Goal: Task Accomplishment & Management: Use online tool/utility

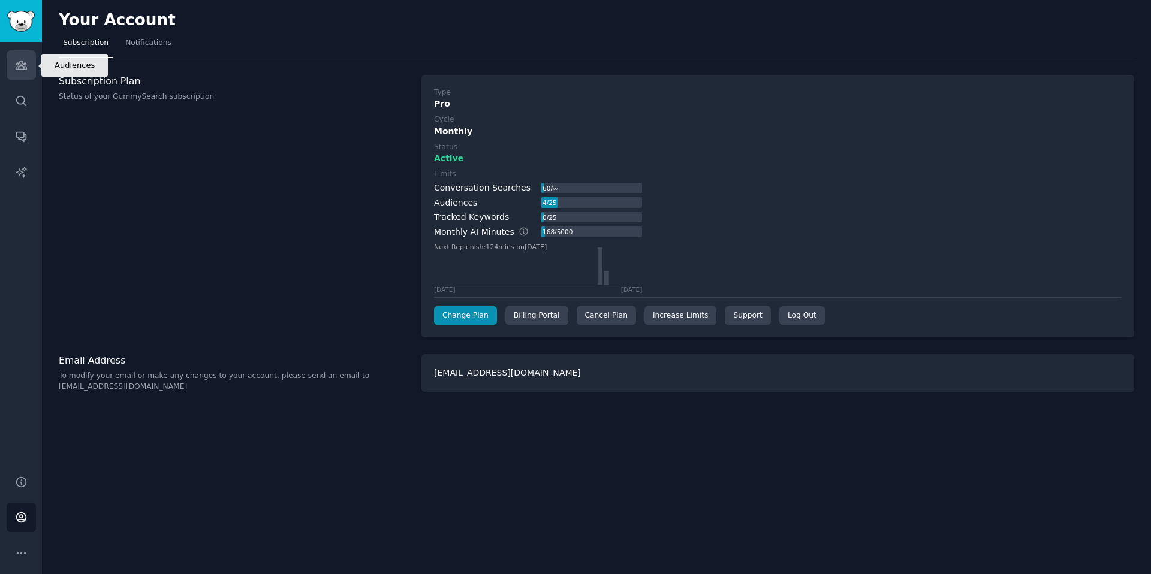
click at [17, 76] on link "Audiences" at bounding box center [21, 64] width 29 height 29
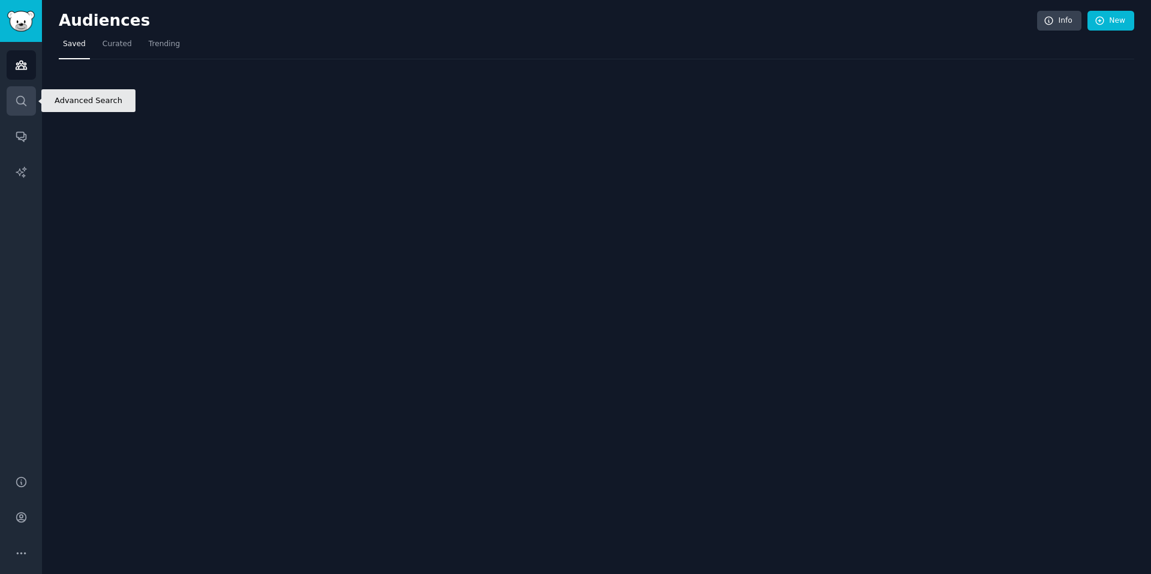
click at [20, 103] on icon "Sidebar" at bounding box center [21, 101] width 13 height 13
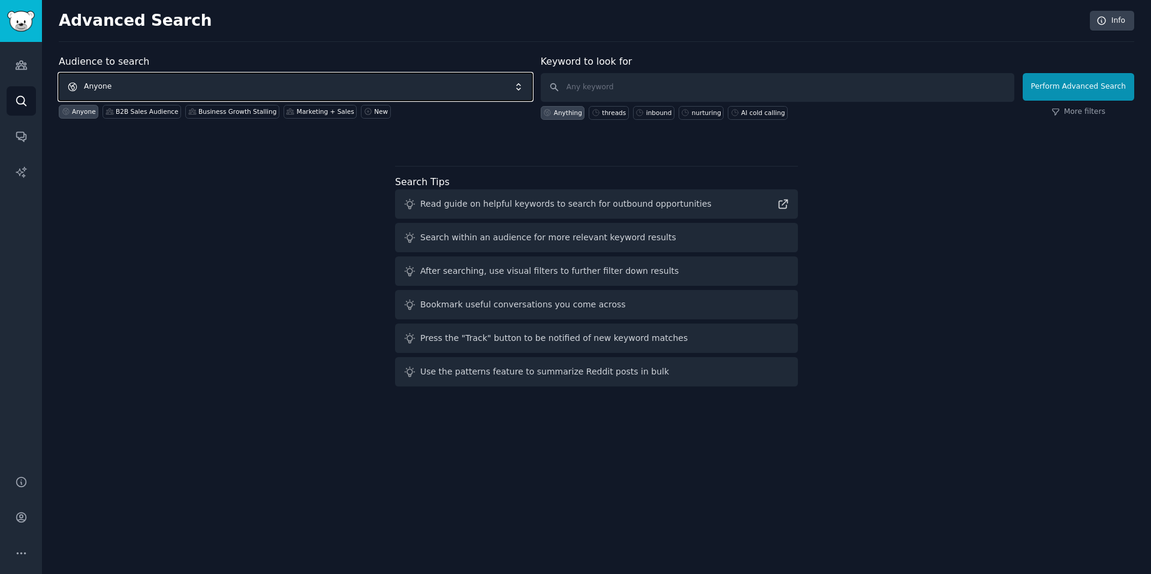
click at [219, 88] on span "Anyone" at bounding box center [296, 87] width 474 height 28
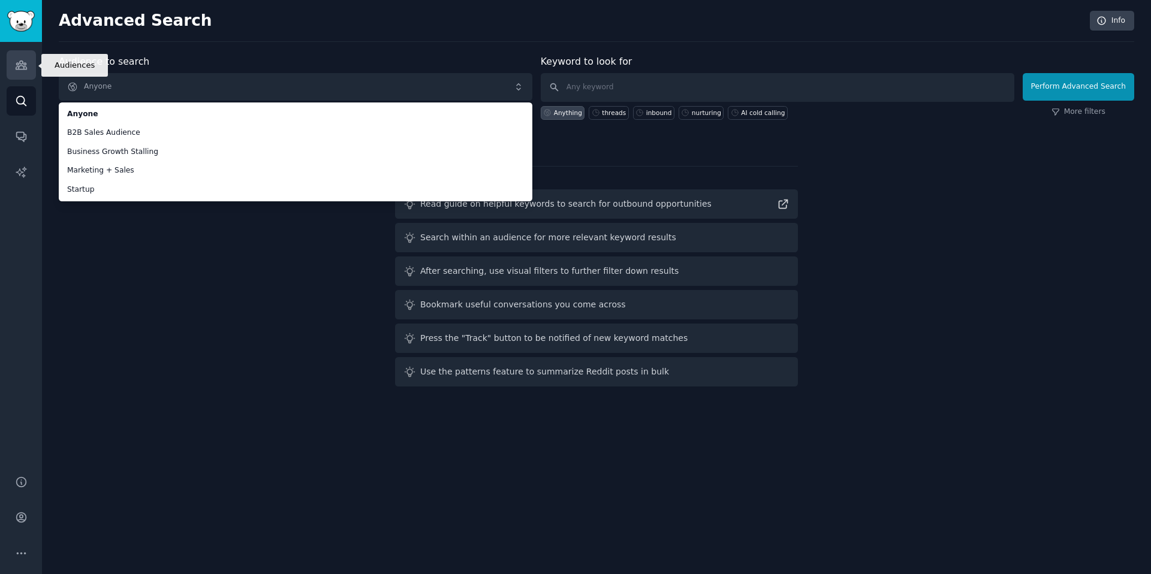
click at [22, 65] on icon "Sidebar" at bounding box center [21, 65] width 11 height 8
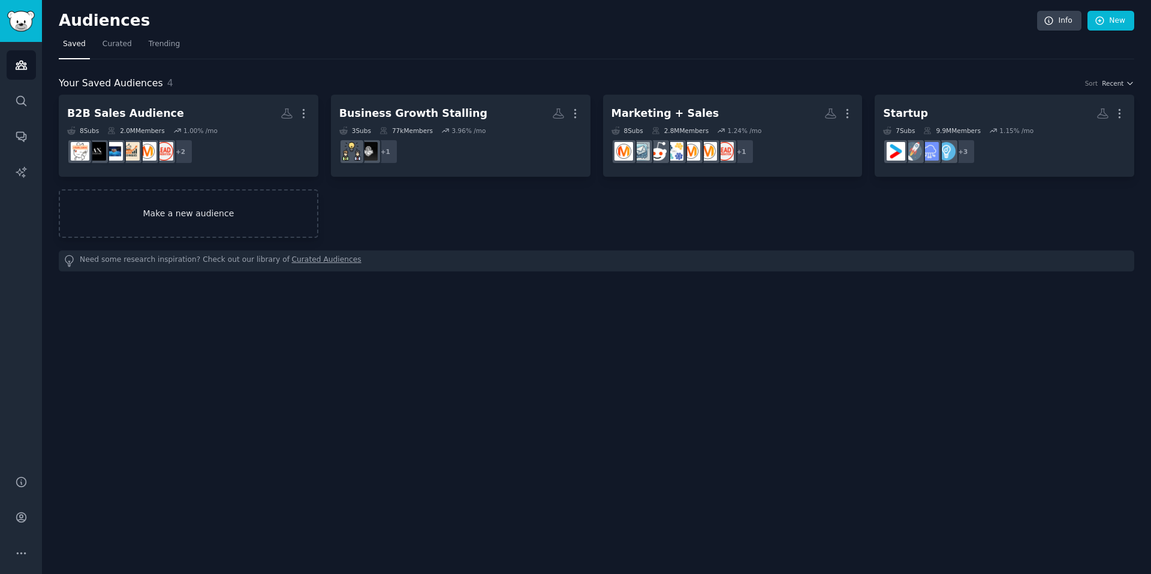
click at [200, 207] on link "Make a new audience" at bounding box center [189, 213] width 260 height 49
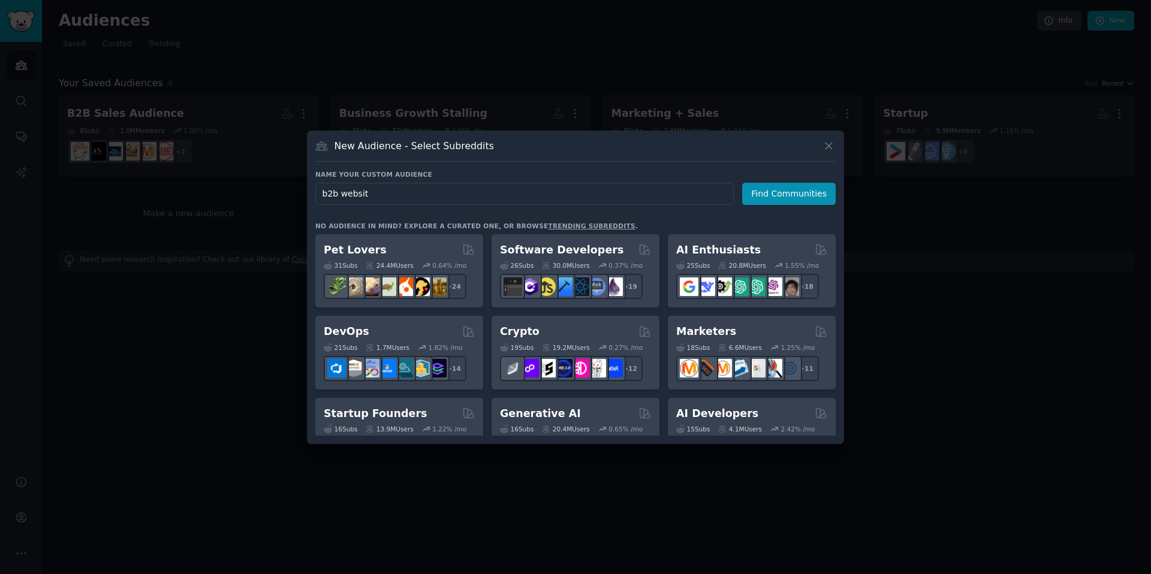
type input "b2b website"
type input "website"
click button "Find Communities" at bounding box center [789, 194] width 94 height 22
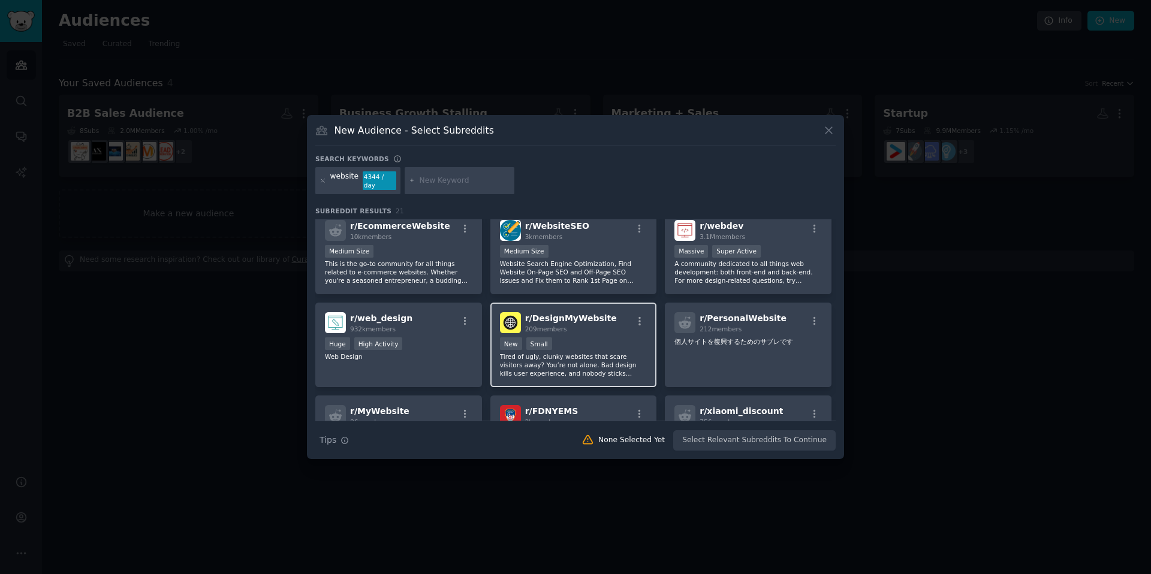
scroll to position [79, 0]
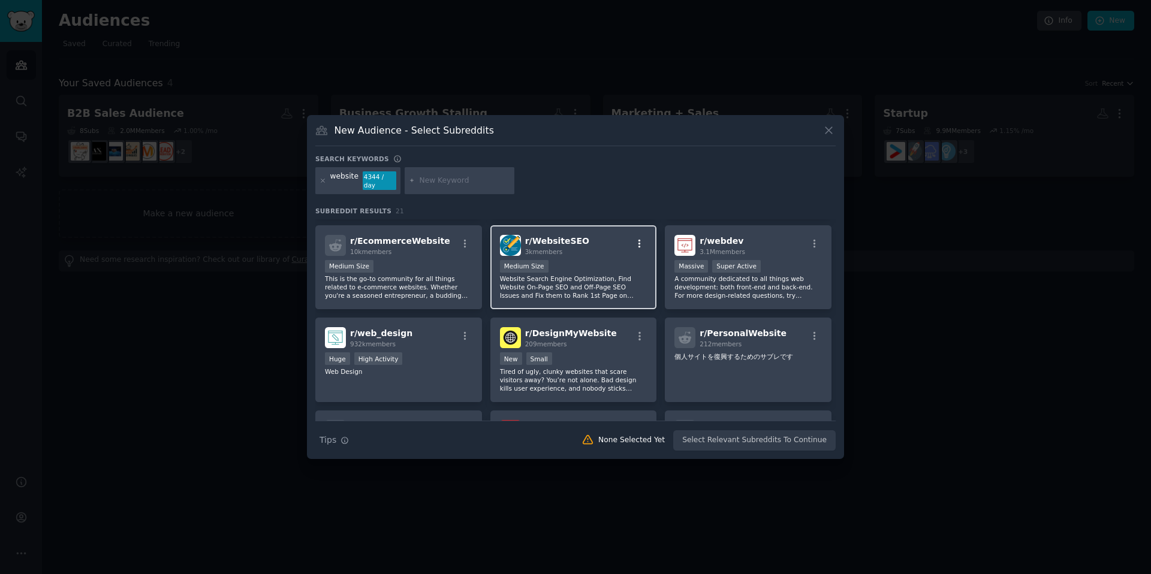
click at [644, 239] on button "button" at bounding box center [639, 244] width 15 height 11
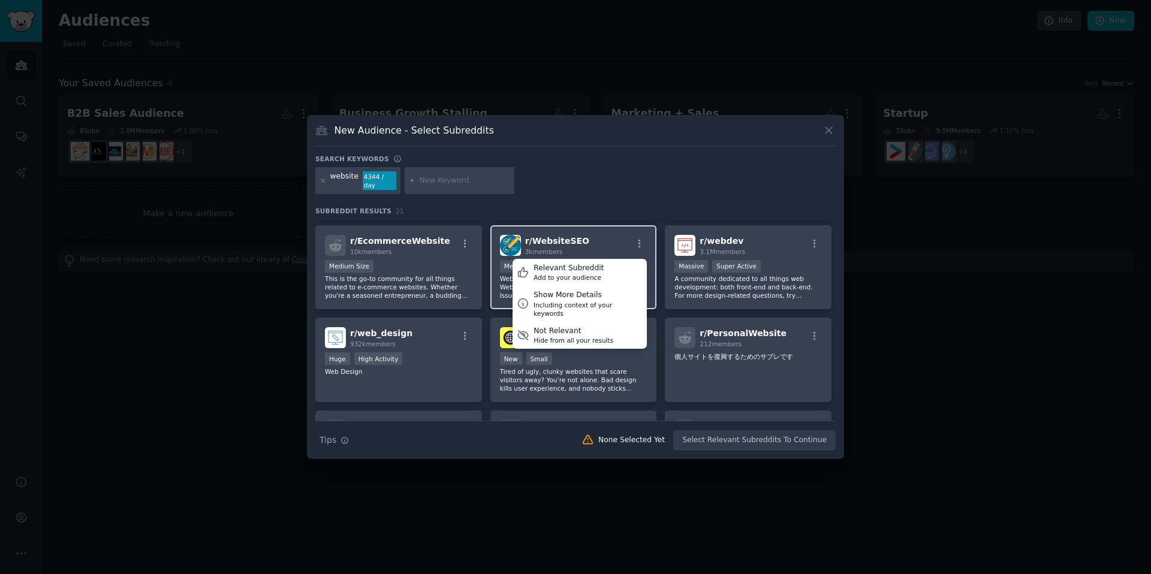
click at [611, 240] on div "r/ WebsiteSEO 3k members Relevant Subreddit Add to your audience Show More Deta…" at bounding box center [573, 245] width 147 height 21
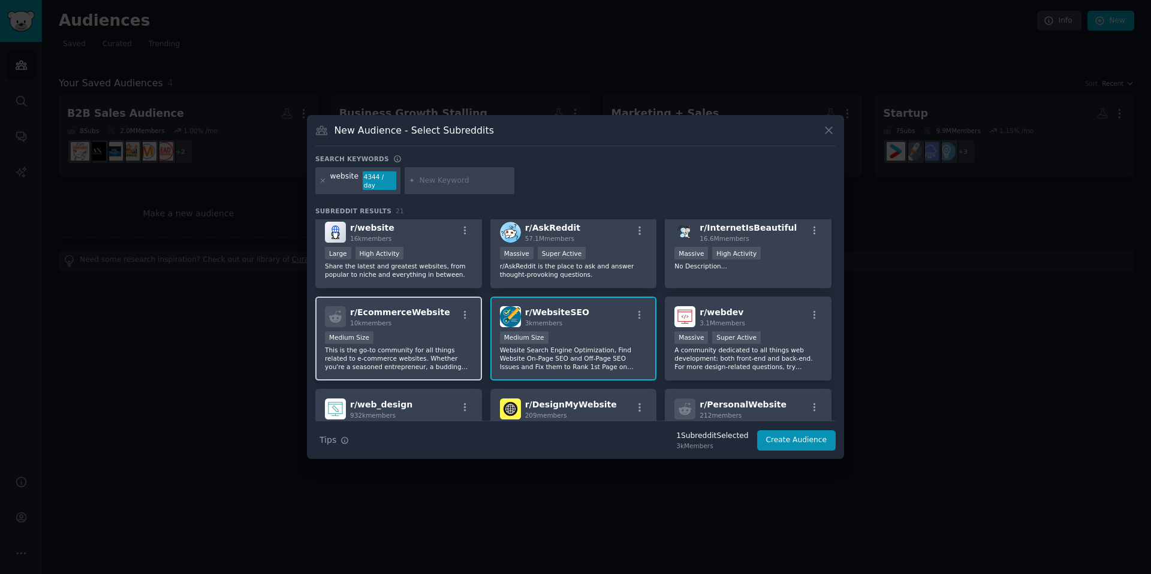
scroll to position [0, 0]
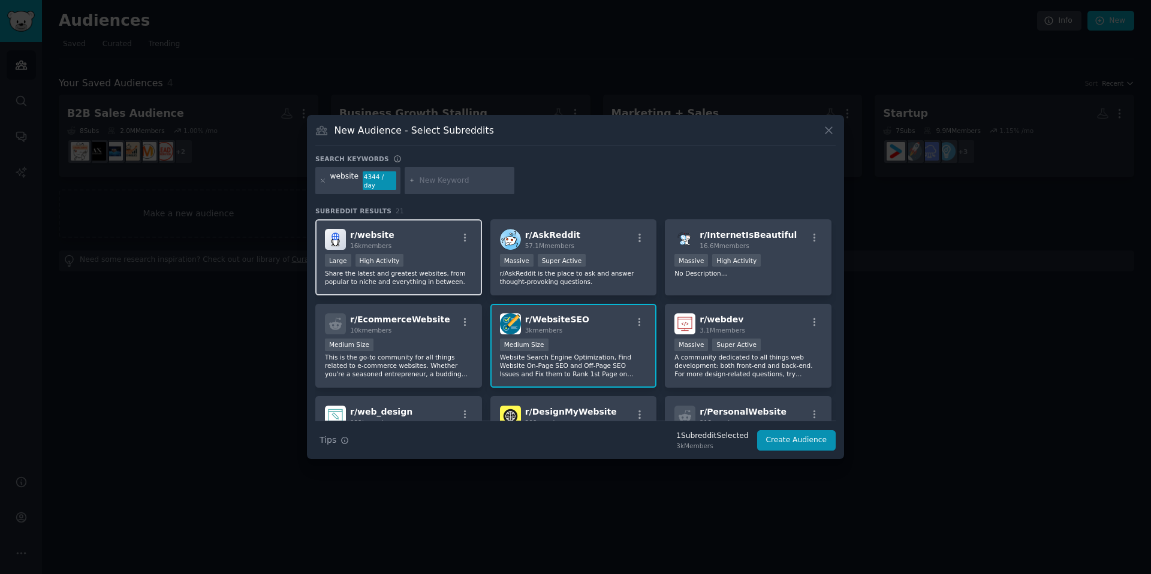
click at [430, 249] on div "r/ website 16k members" at bounding box center [398, 239] width 147 height 21
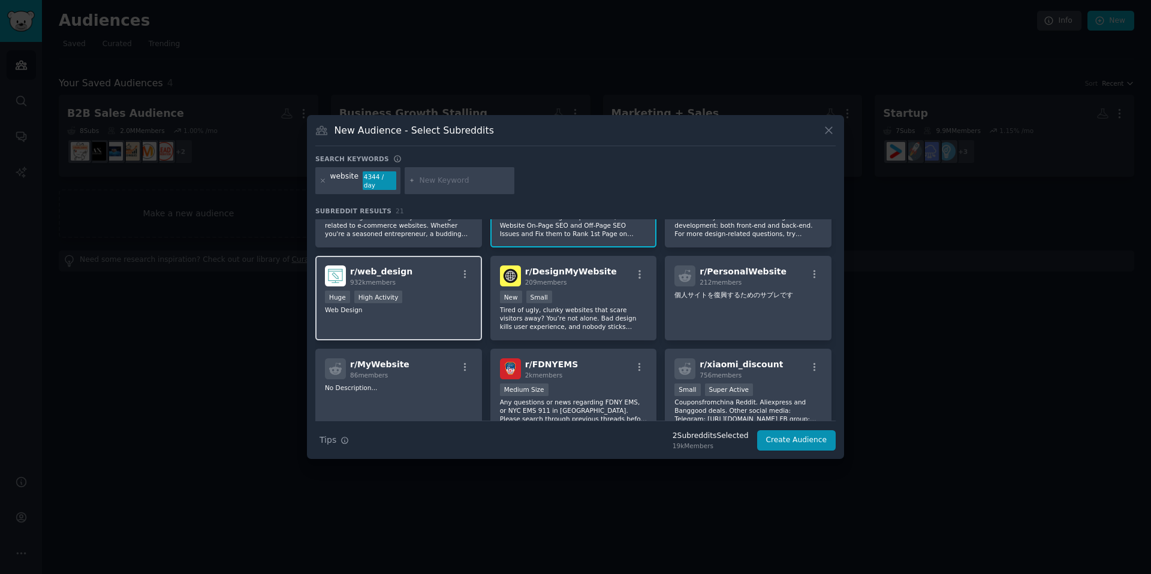
scroll to position [155, 0]
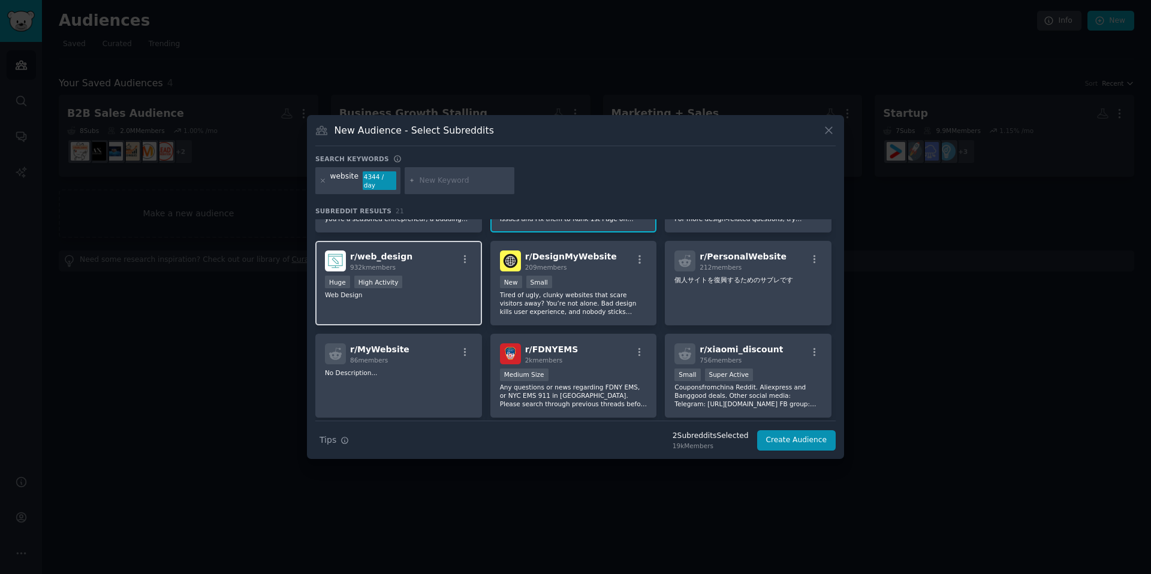
click at [414, 290] on div "Huge High Activity" at bounding box center [398, 283] width 147 height 15
click at [434, 183] on input "text" at bounding box center [464, 181] width 91 height 11
type input "b2b website"
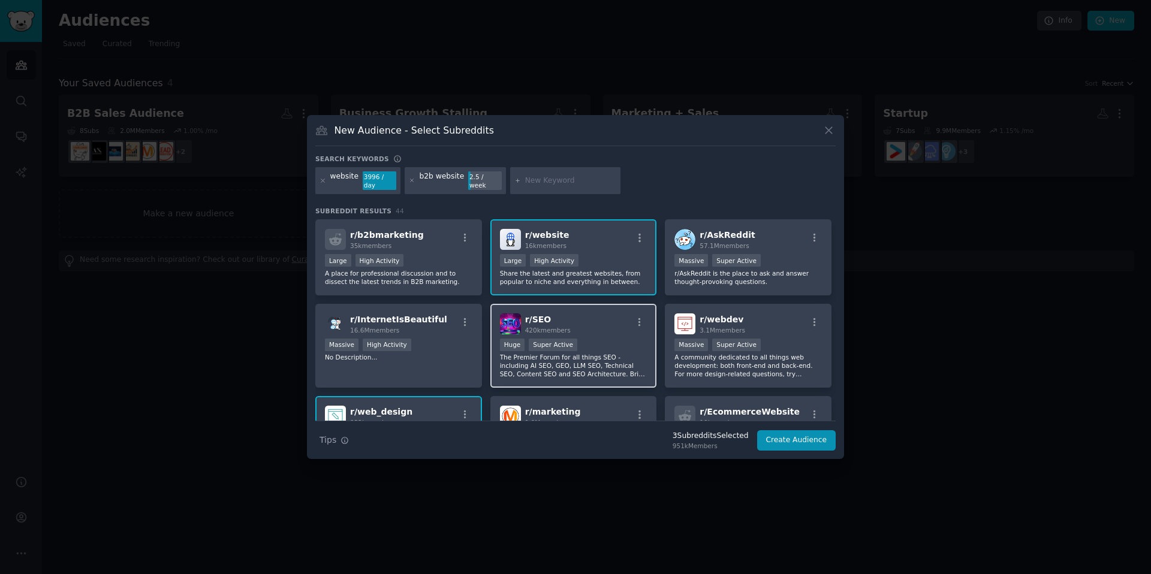
click at [576, 327] on div "r/ SEO 420k members" at bounding box center [573, 324] width 147 height 21
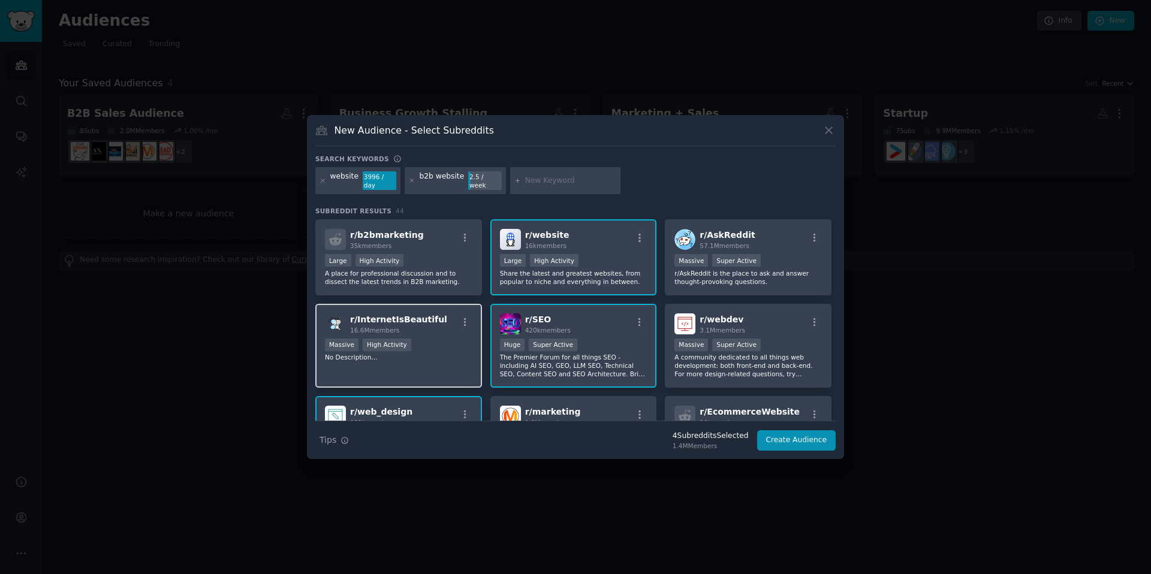
scroll to position [15, 0]
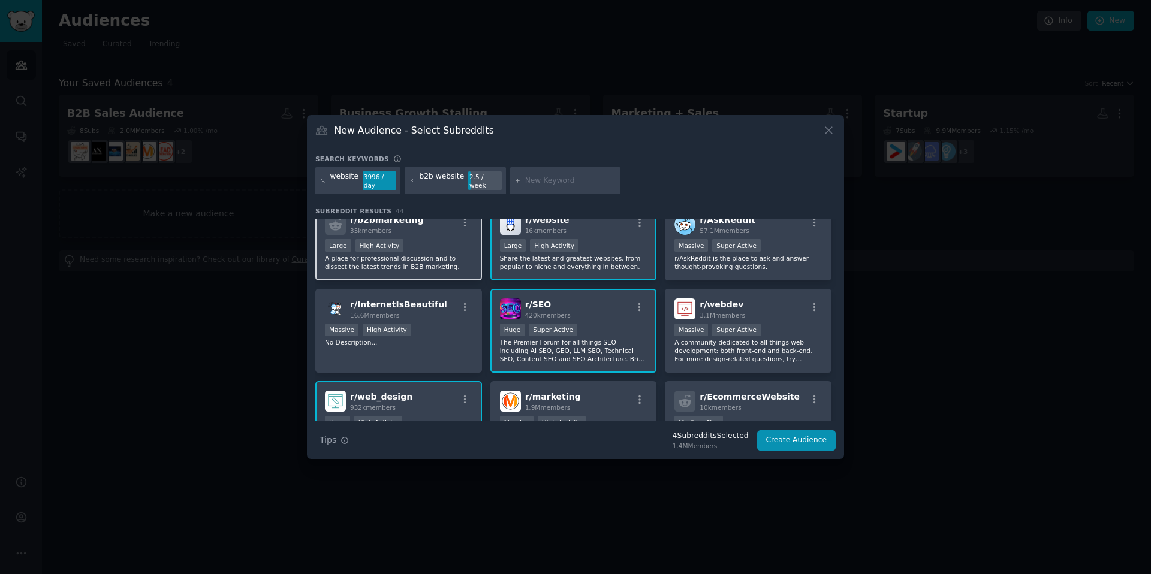
click at [441, 249] on div "Large High Activity" at bounding box center [398, 246] width 147 height 15
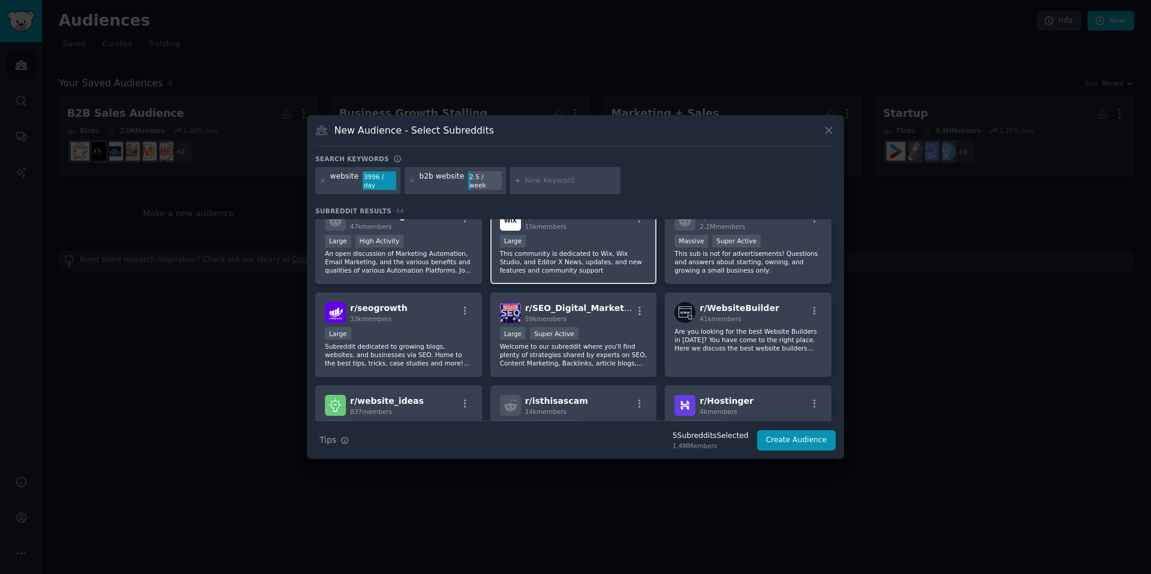
scroll to position [860, 0]
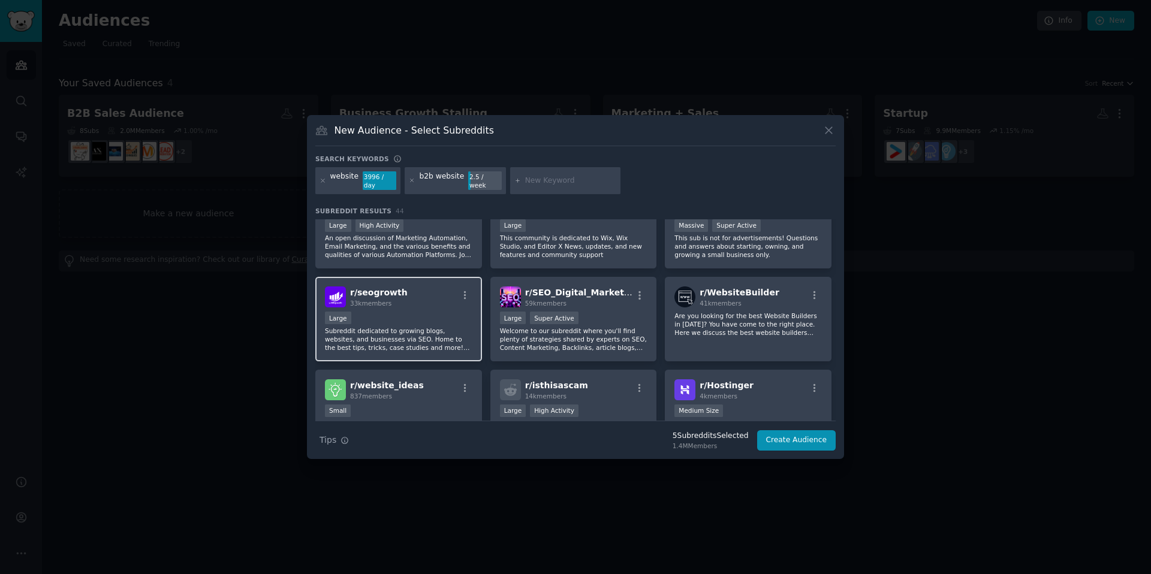
click at [408, 312] on div "Large" at bounding box center [398, 319] width 147 height 15
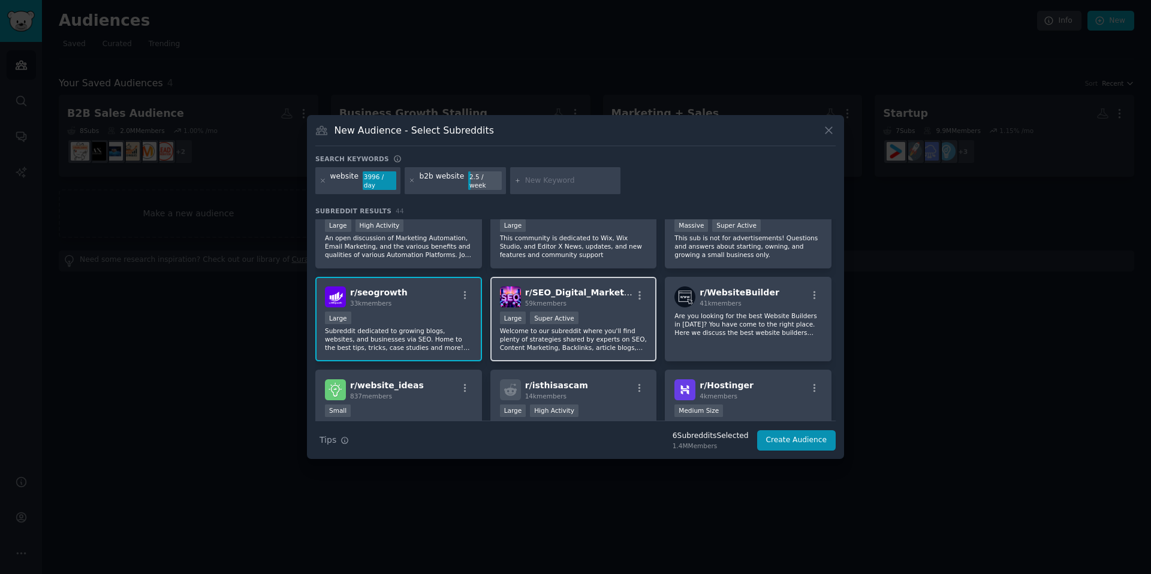
click at [614, 318] on div ">= 95th percentile for submissions / day Large Super Active" at bounding box center [573, 319] width 147 height 15
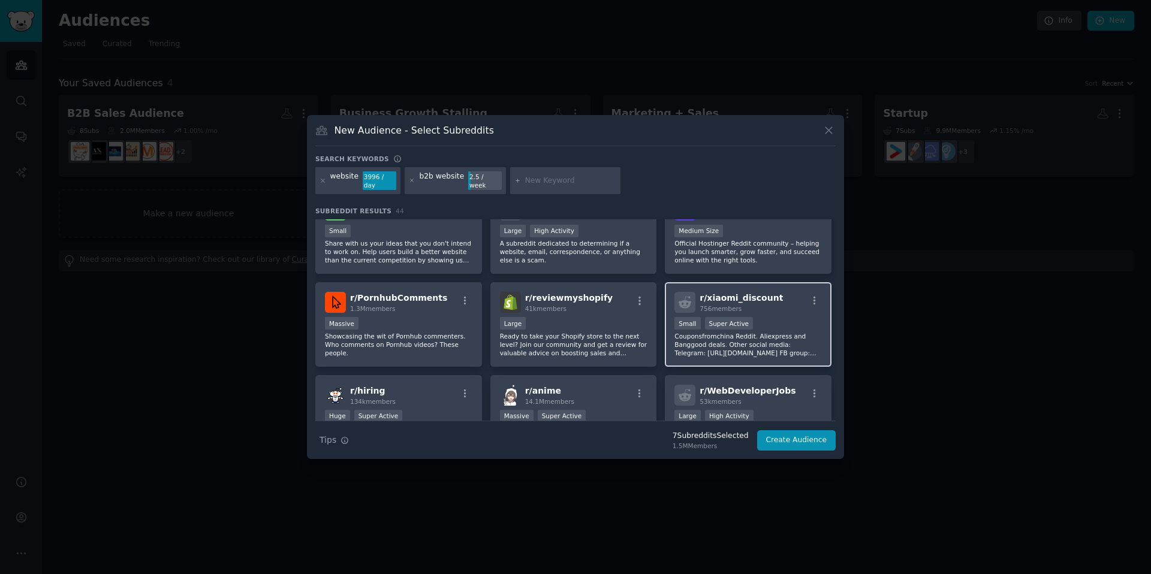
scroll to position [1056, 0]
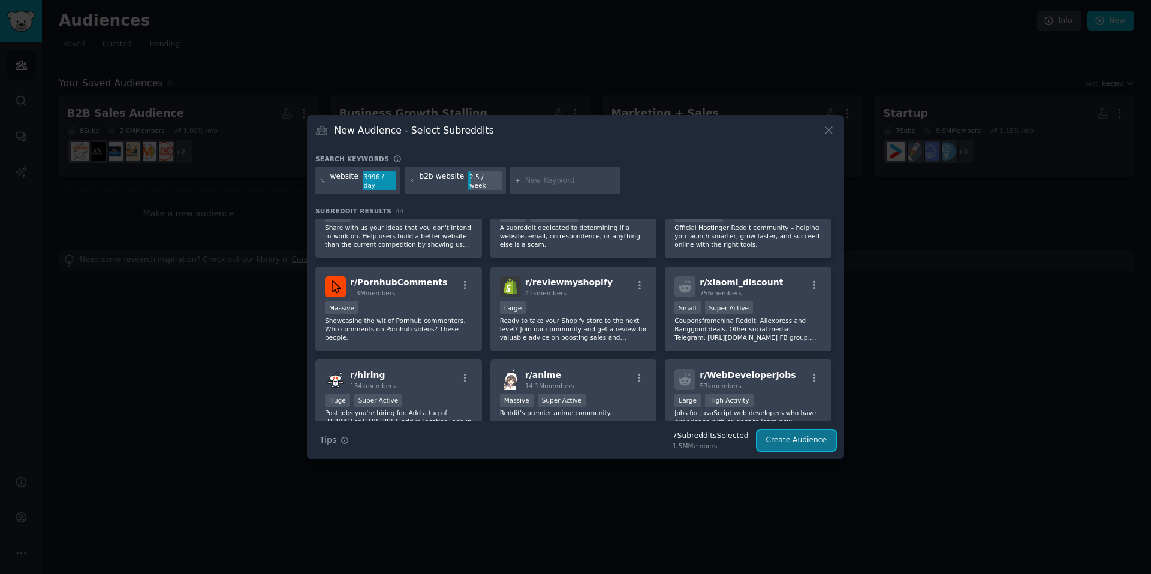
click at [791, 440] on button "Create Audience" at bounding box center [796, 440] width 79 height 20
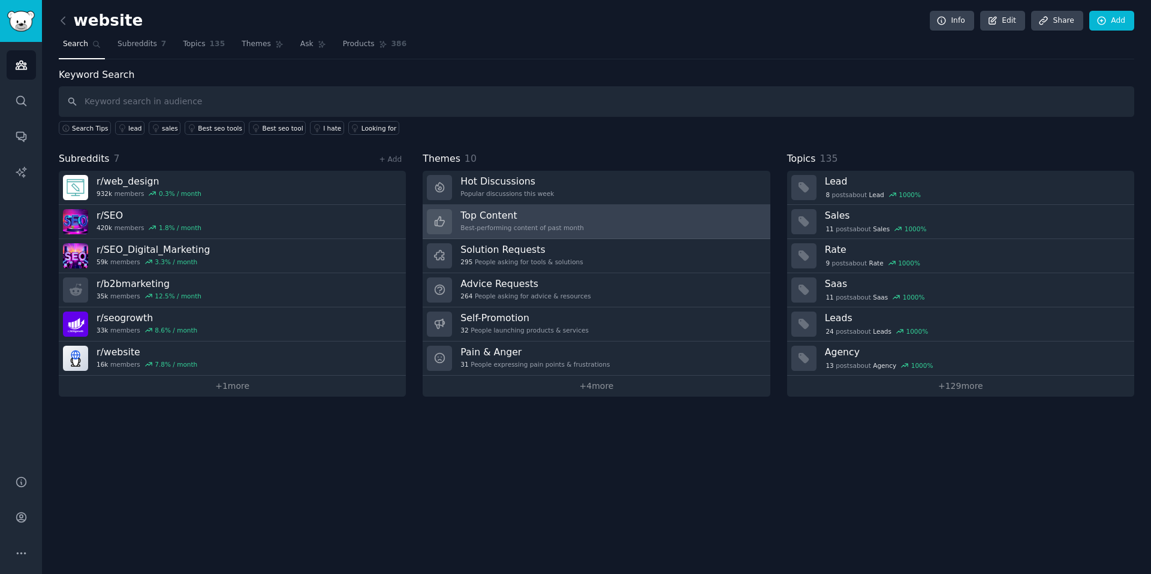
click at [502, 219] on h3 "Top Content" at bounding box center [521, 215] width 123 height 13
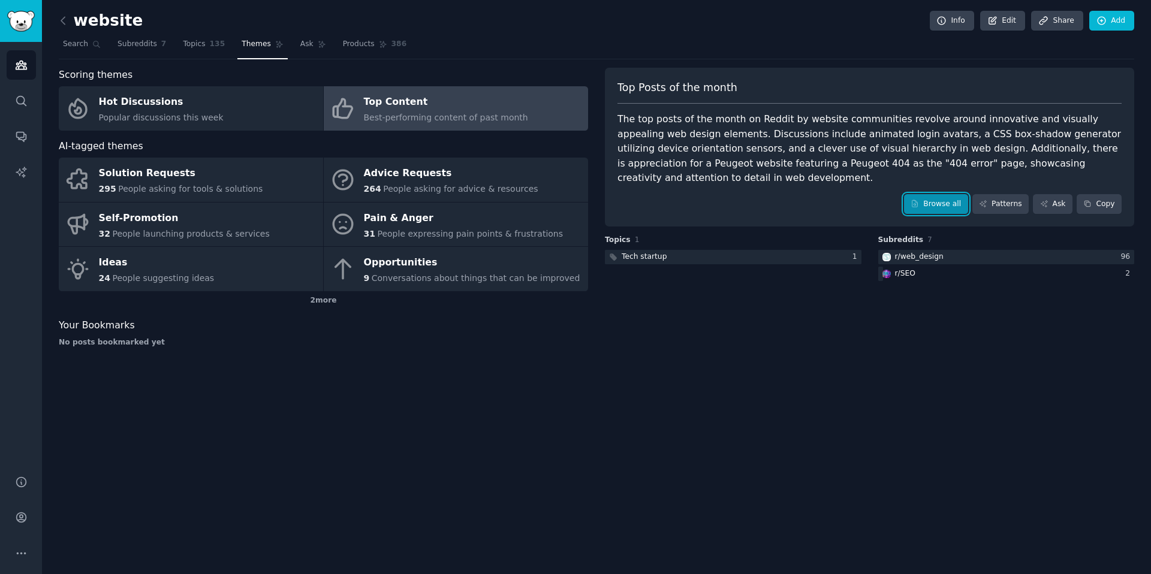
click at [939, 194] on link "Browse all" at bounding box center [936, 204] width 64 height 20
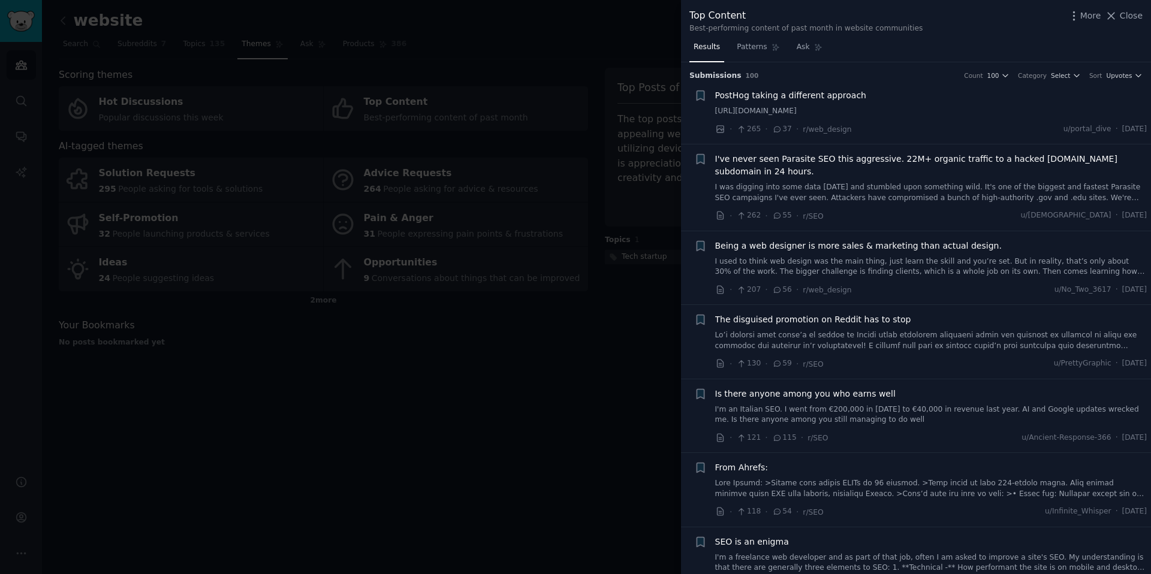
click at [1126, 200] on link "I was digging into some data [DATE] and stumbled upon something wild. It's one …" at bounding box center [931, 192] width 432 height 21
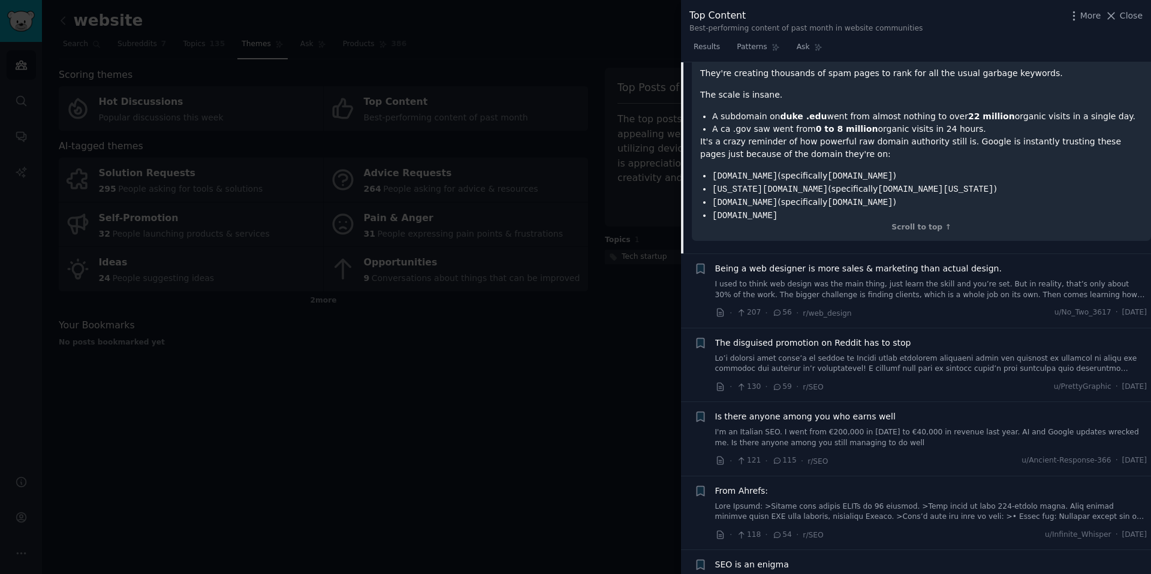
scroll to position [312, 0]
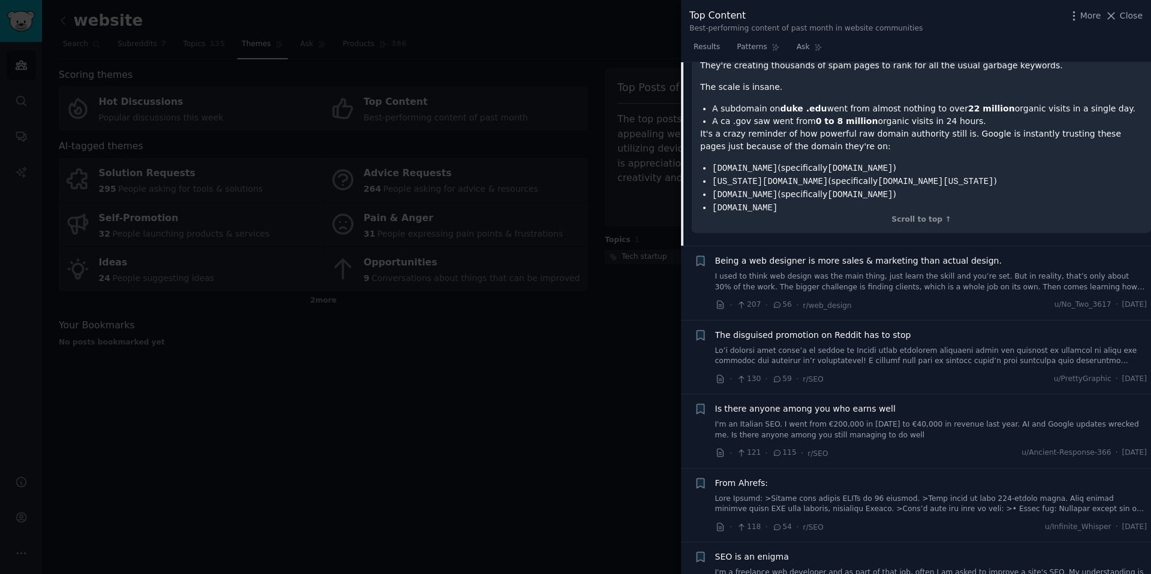
click at [1135, 273] on link "I used to think web design was the main thing, just learn the skill and you’re …" at bounding box center [931, 282] width 432 height 21
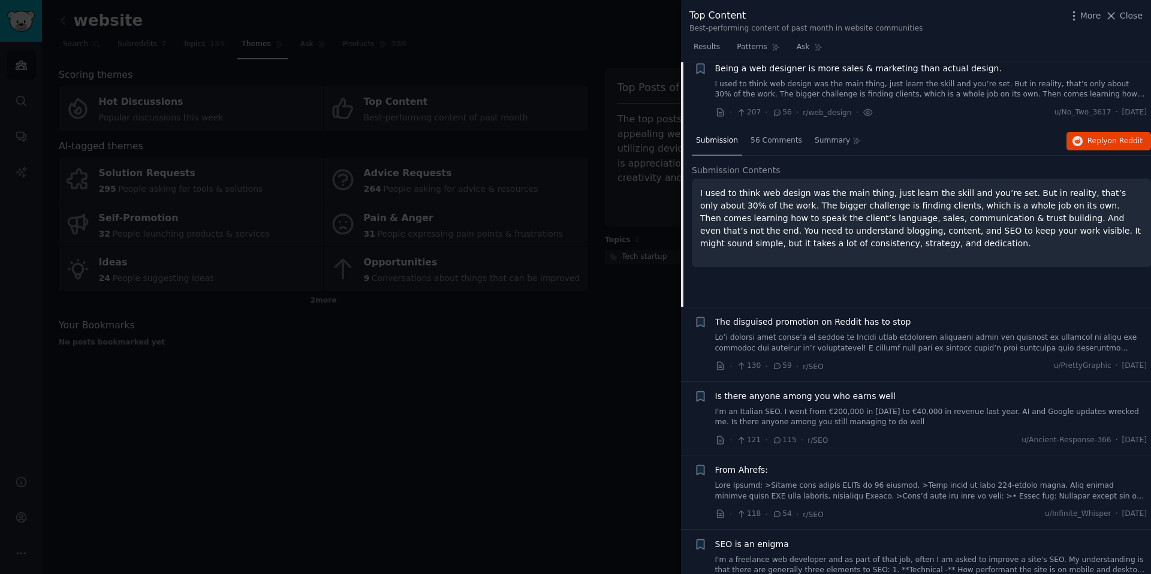
scroll to position [169, 0]
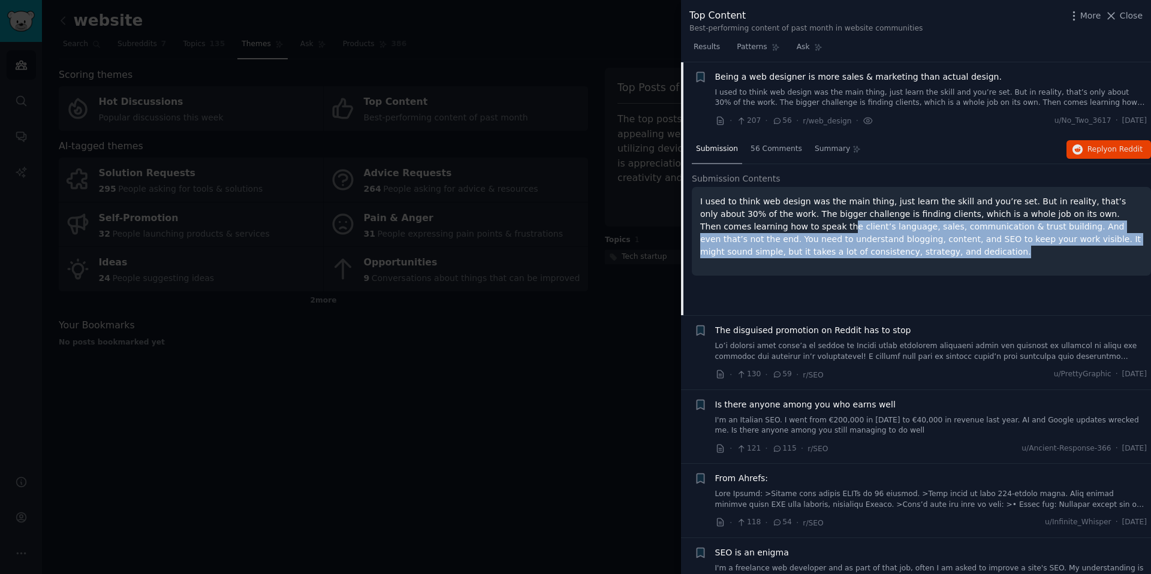
drag, startPoint x: 761, startPoint y: 231, endPoint x: 1060, endPoint y: 252, distance: 299.9
click at [1060, 252] on p "I used to think web design was the main thing, just learn the skill and you’re …" at bounding box center [921, 226] width 442 height 63
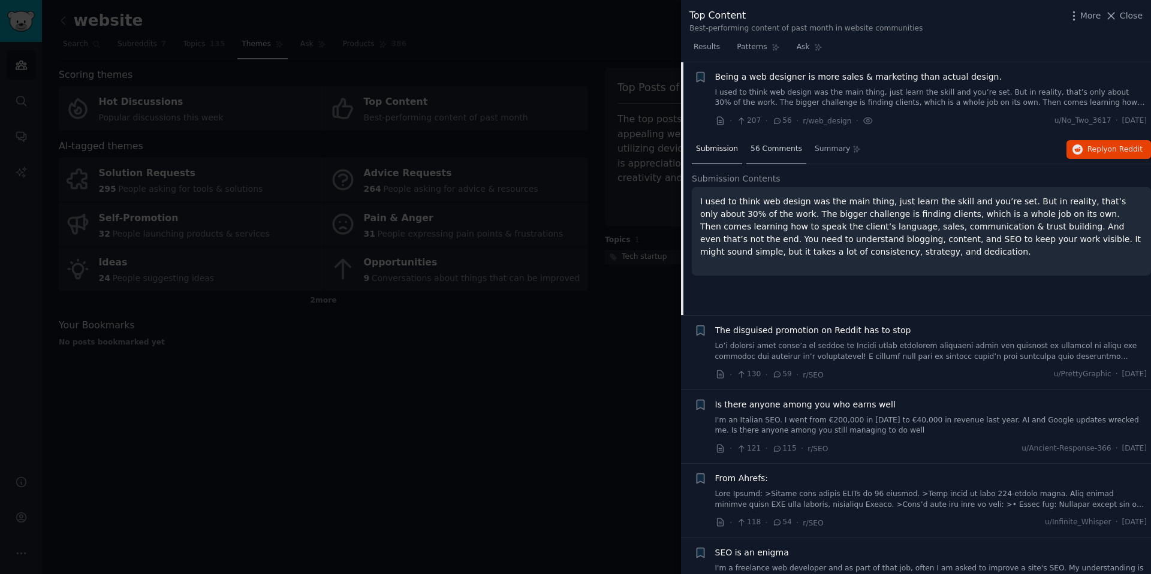
click at [771, 154] on span "56 Comments" at bounding box center [777, 149] width 52 height 11
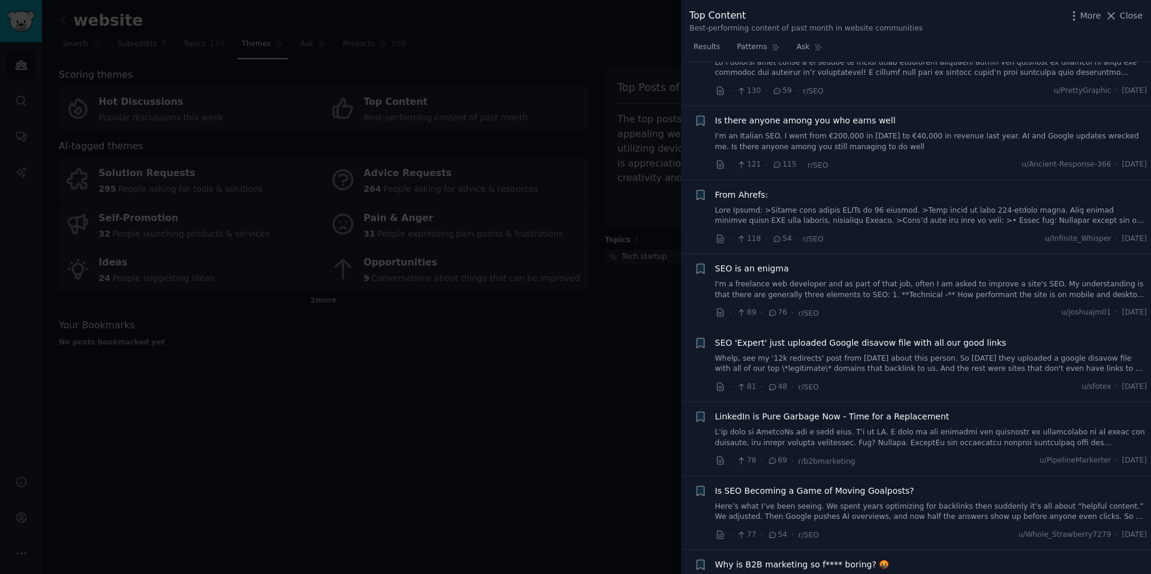
scroll to position [1692, 0]
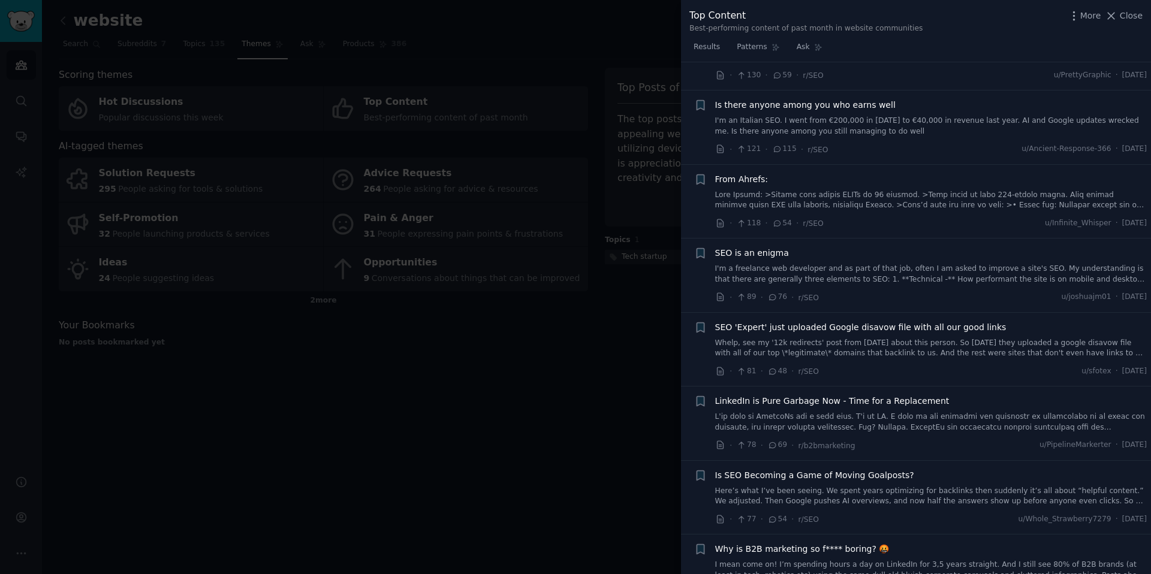
click at [1128, 279] on link "I'm a freelance web developer and as part of that job, often I am asked to impr…" at bounding box center [931, 274] width 432 height 21
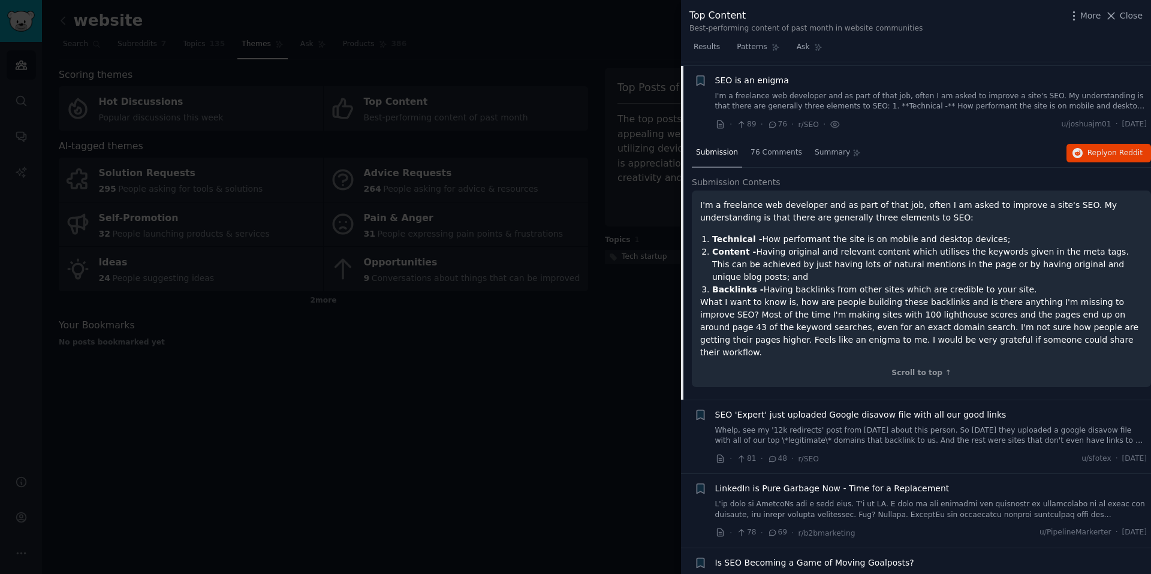
scroll to position [465, 0]
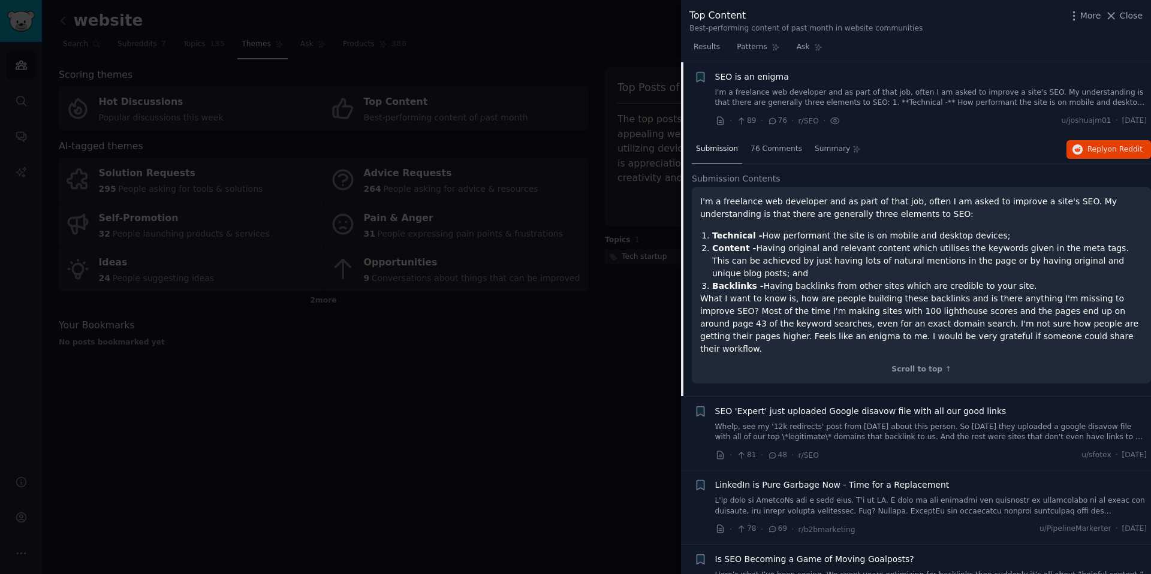
drag, startPoint x: 813, startPoint y: 262, endPoint x: 1026, endPoint y: 270, distance: 212.4
click at [1026, 270] on ol "Technical - How performant the site is on mobile and desktop devices; Content -…" at bounding box center [921, 261] width 442 height 63
click at [1026, 280] on li "Backlinks - Having backlinks from other sites which are credible to your site." at bounding box center [927, 286] width 430 height 13
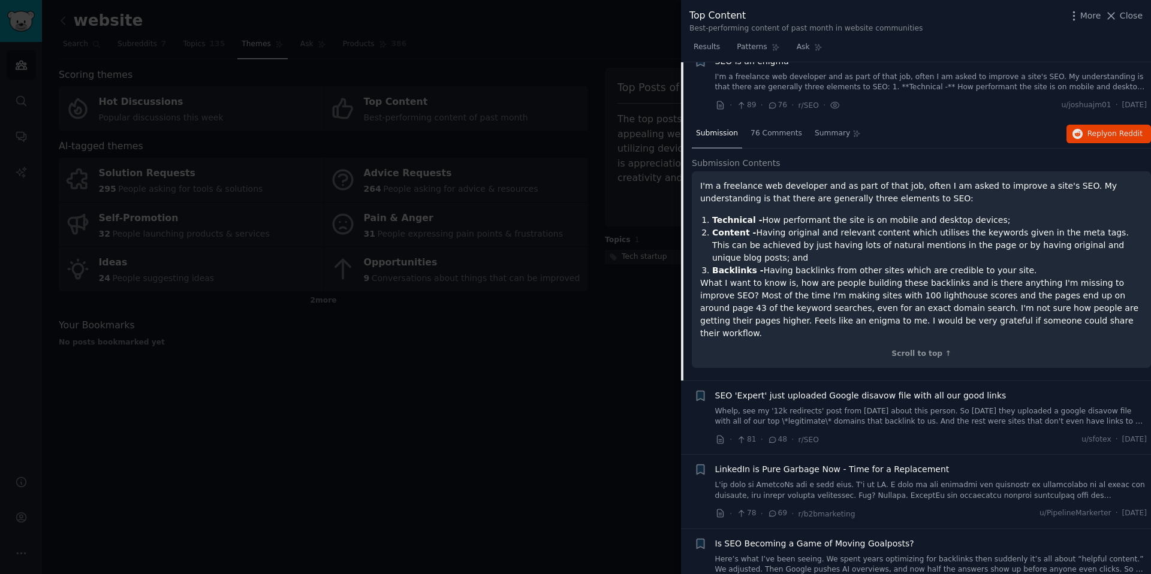
scroll to position [496, 0]
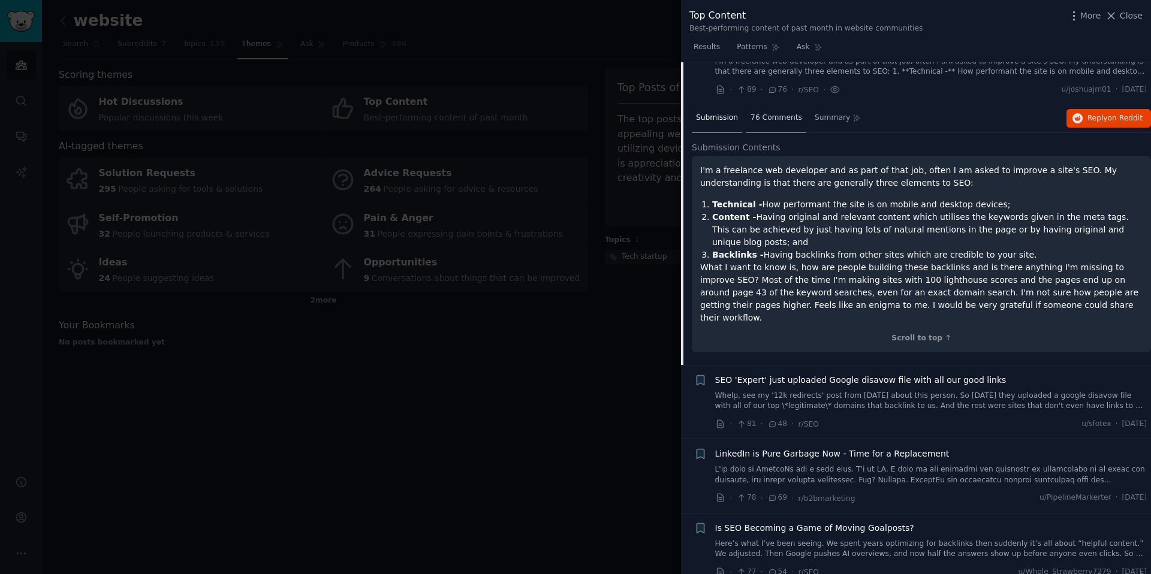
click at [767, 119] on span "76 Comments" at bounding box center [777, 118] width 52 height 11
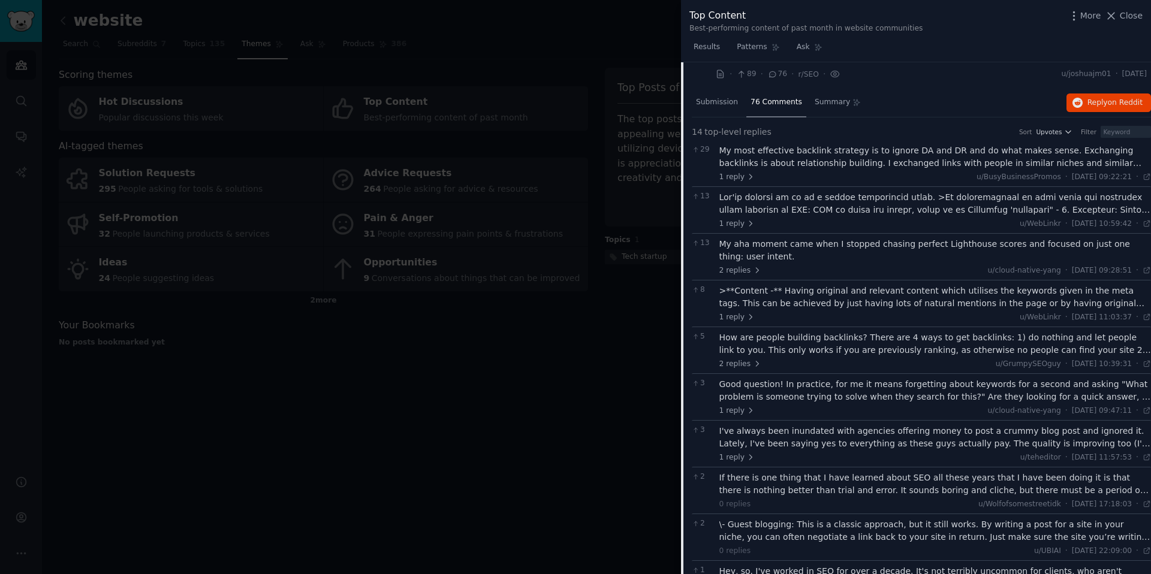
scroll to position [520, 0]
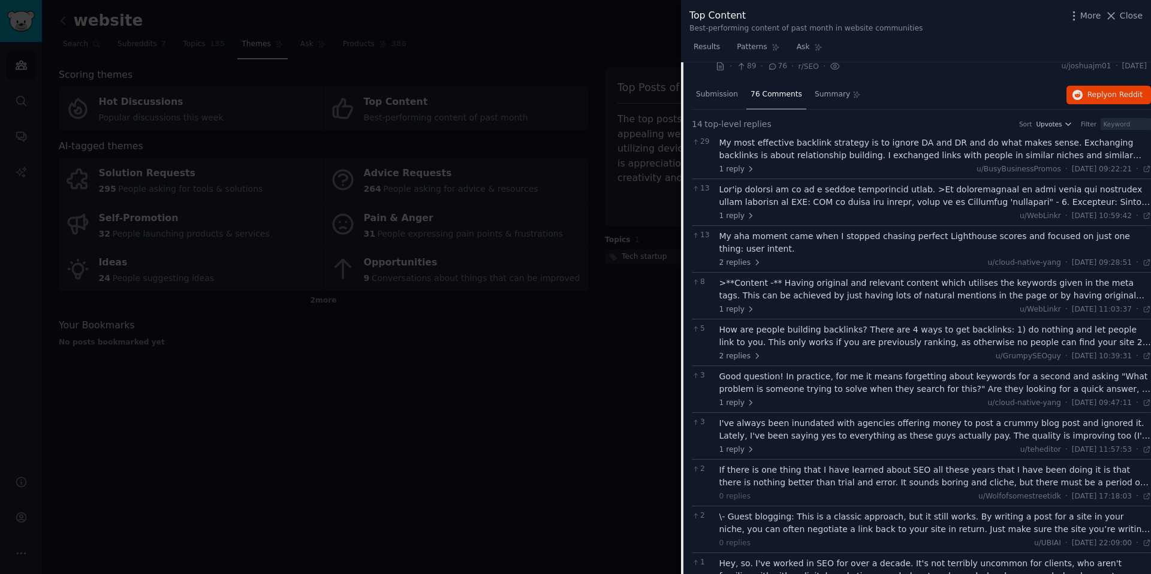
click at [1116, 203] on div at bounding box center [935, 195] width 432 height 25
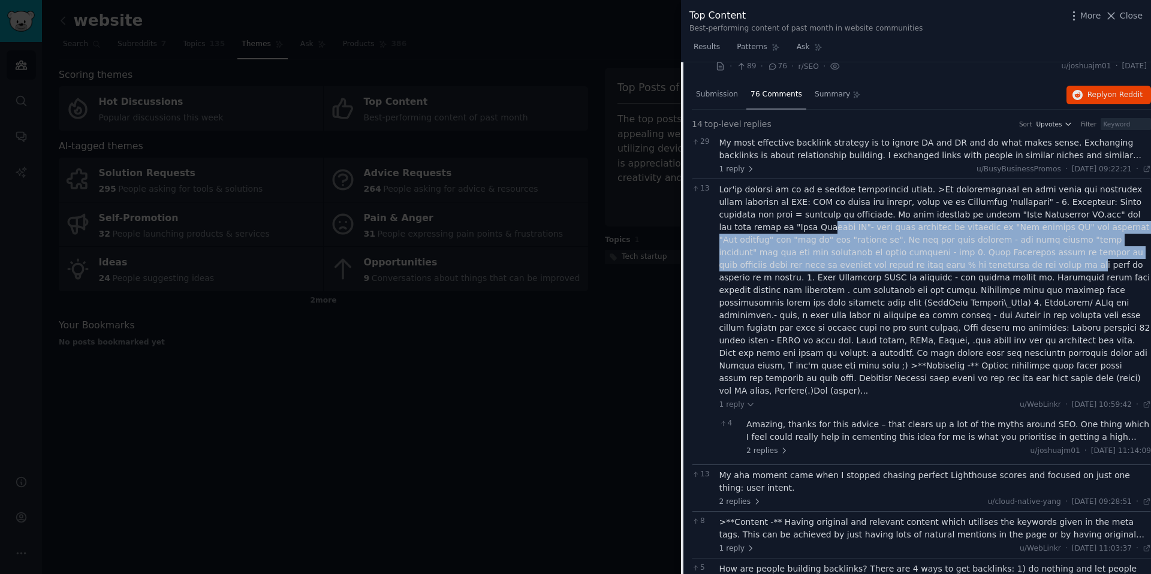
drag, startPoint x: 762, startPoint y: 230, endPoint x: 951, endPoint y: 270, distance: 193.6
click at [951, 270] on div at bounding box center [935, 290] width 432 height 214
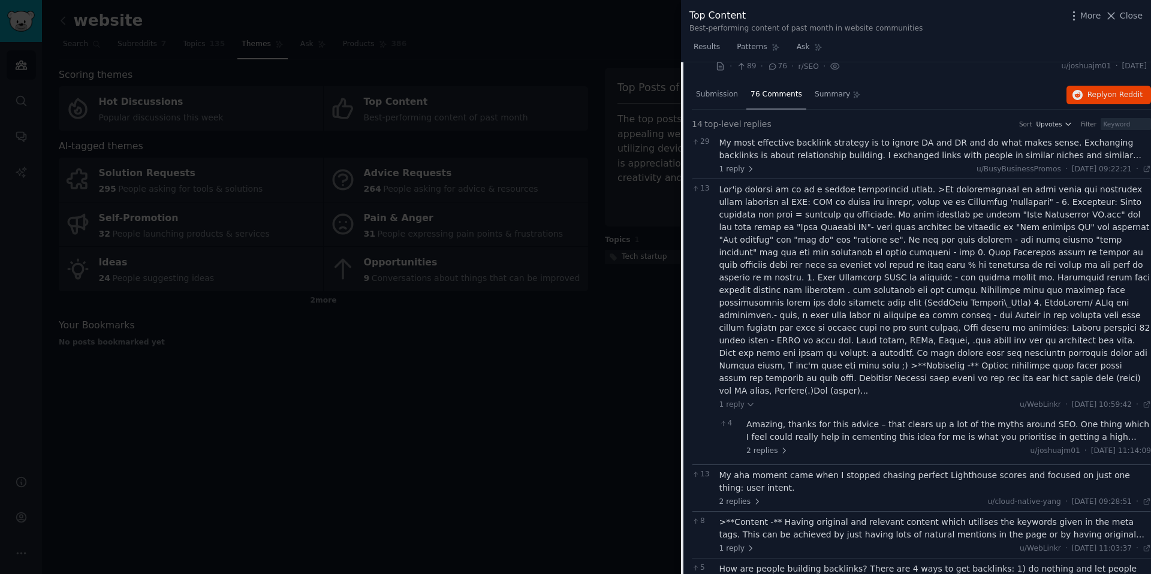
click at [951, 272] on div at bounding box center [935, 290] width 432 height 214
click at [830, 253] on div at bounding box center [935, 290] width 432 height 214
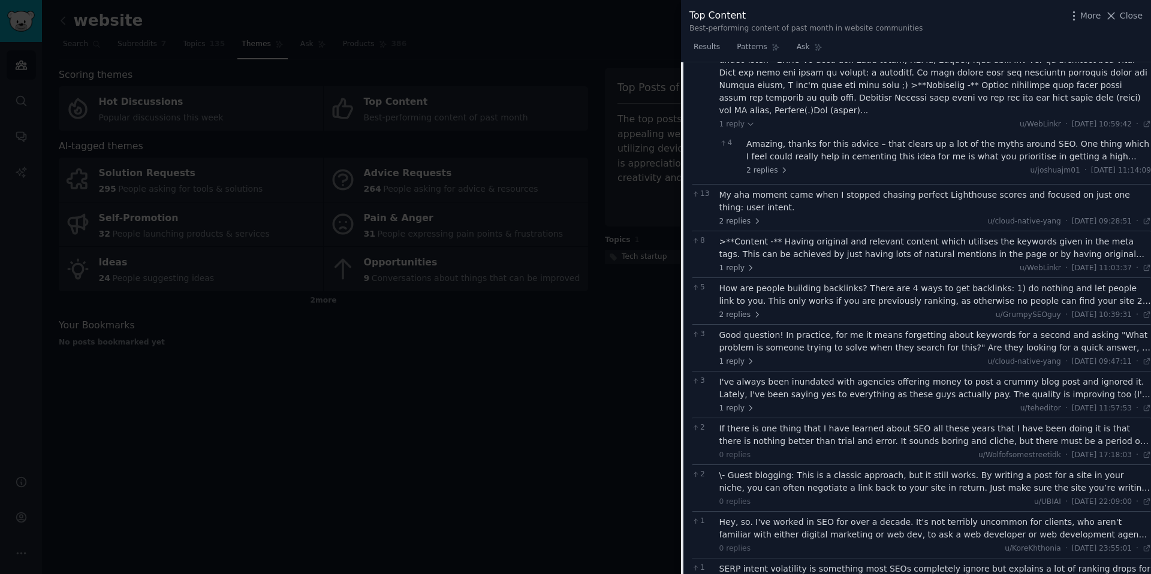
scroll to position [808, 0]
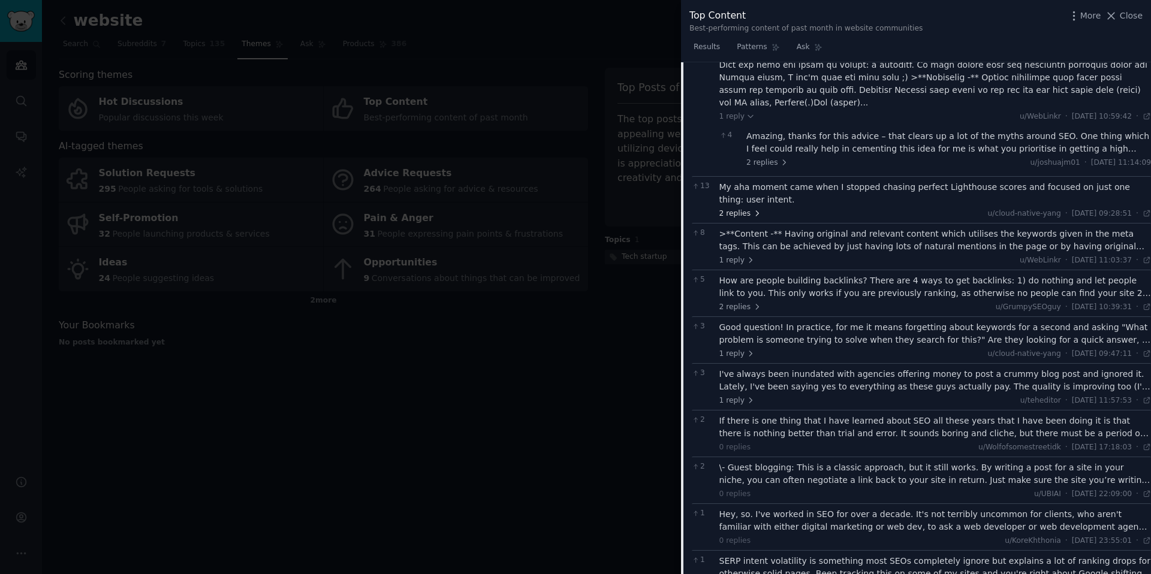
click at [749, 209] on span "2 replies" at bounding box center [740, 214] width 42 height 11
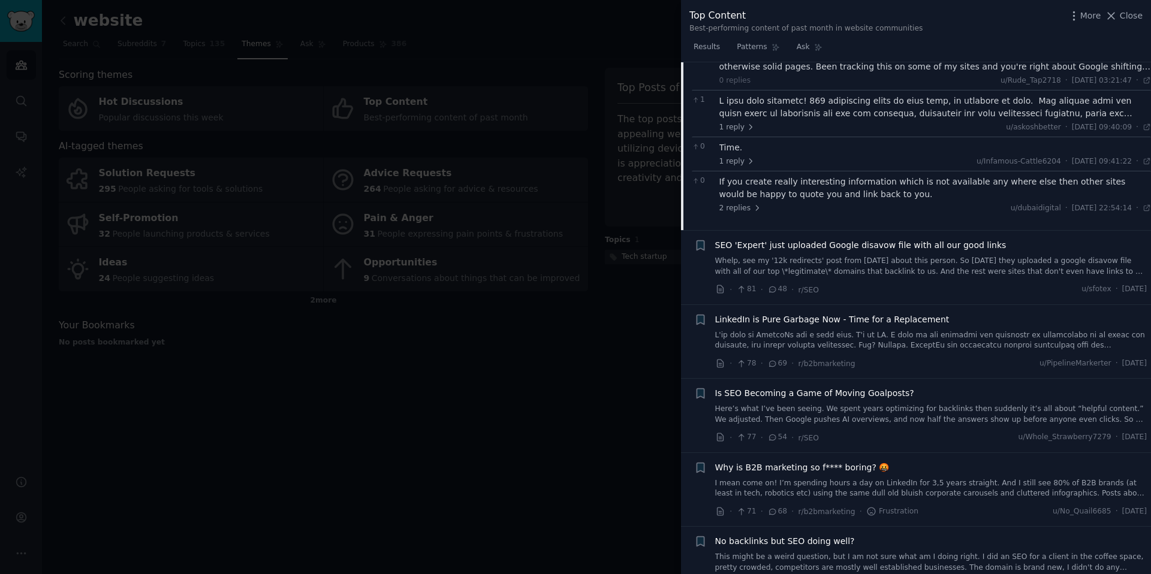
scroll to position [1419, 0]
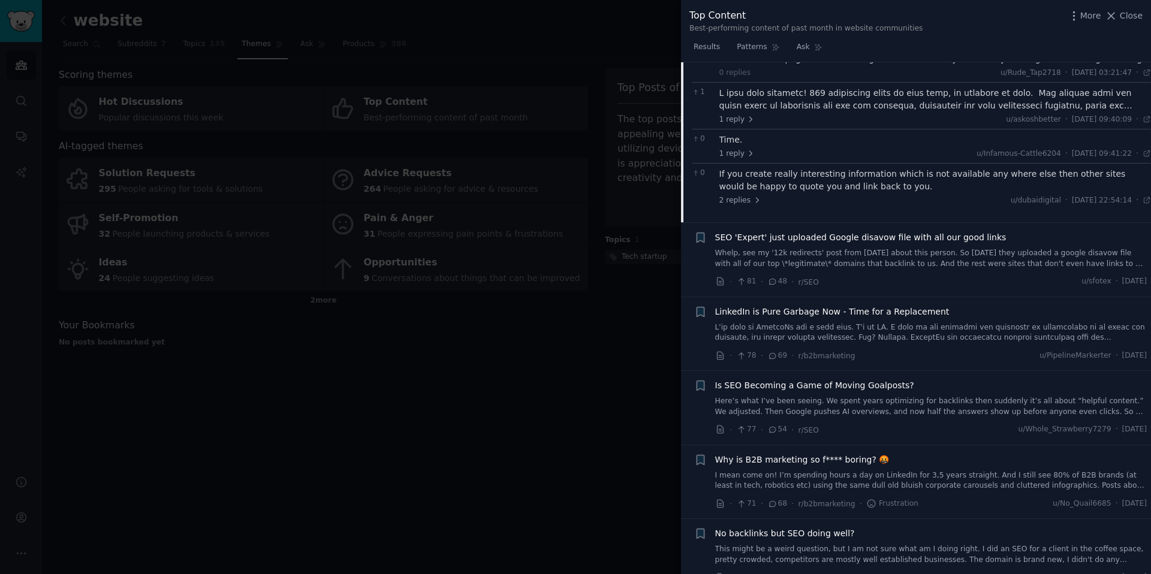
click at [1098, 326] on link at bounding box center [931, 333] width 432 height 21
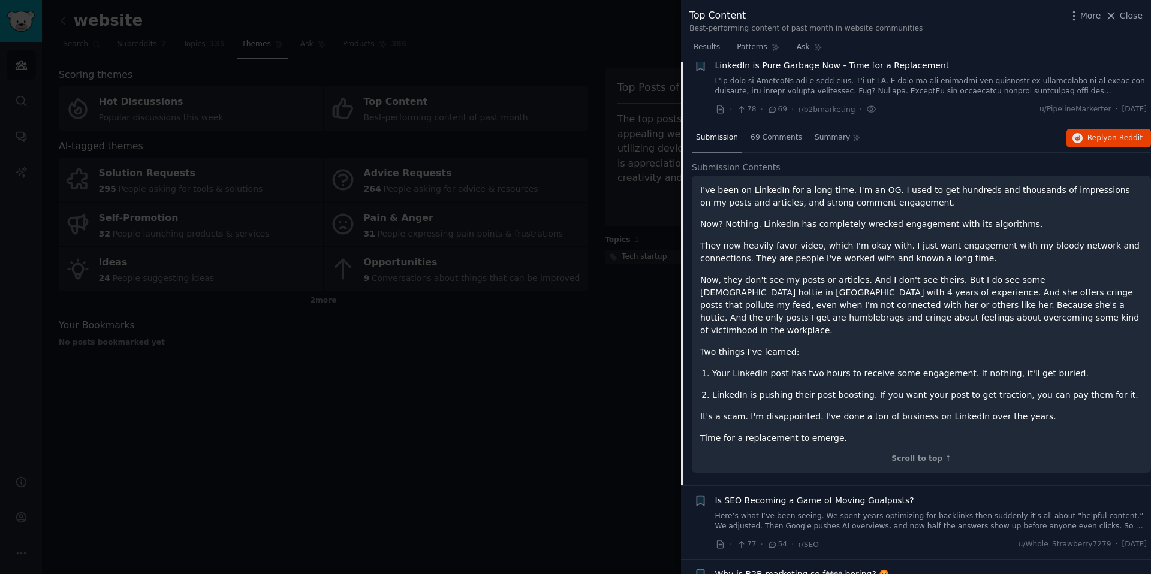
scroll to position [613, 0]
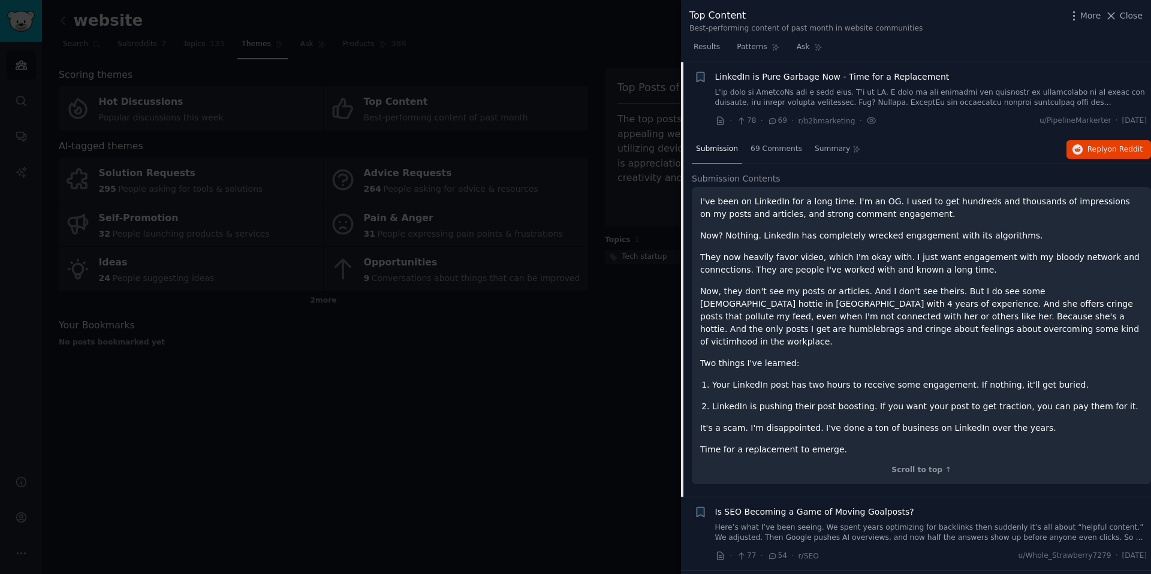
drag, startPoint x: 928, startPoint y: 236, endPoint x: 1023, endPoint y: 239, distance: 94.8
click at [1023, 239] on p "Now? Nothing. LinkedIn has completely wrecked engagement with its algorithms." at bounding box center [921, 236] width 442 height 13
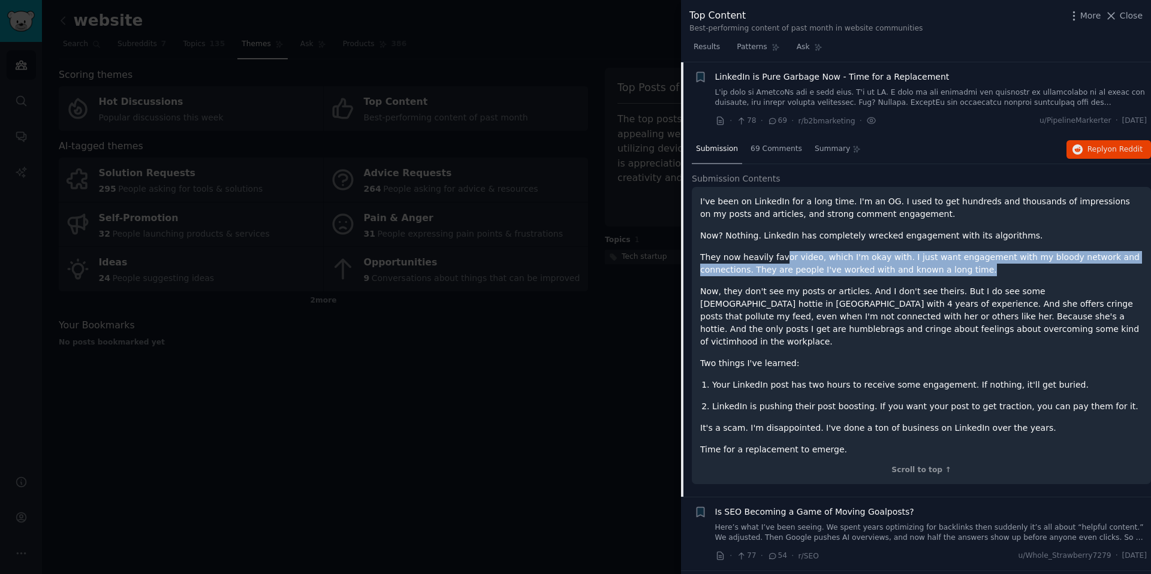
drag, startPoint x: 780, startPoint y: 260, endPoint x: 984, endPoint y: 269, distance: 203.4
click at [984, 269] on p "They now heavily favor video, which I'm okay with. I just want engagement with …" at bounding box center [921, 263] width 442 height 25
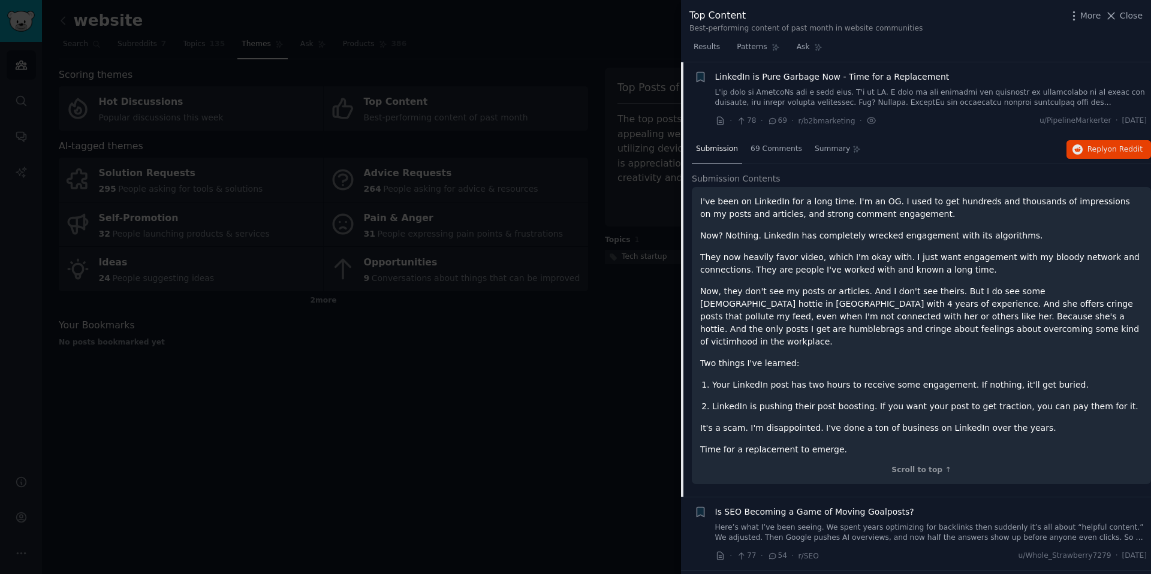
click at [984, 269] on p "They now heavily favor video, which I'm okay with. I just want engagement with …" at bounding box center [921, 263] width 442 height 25
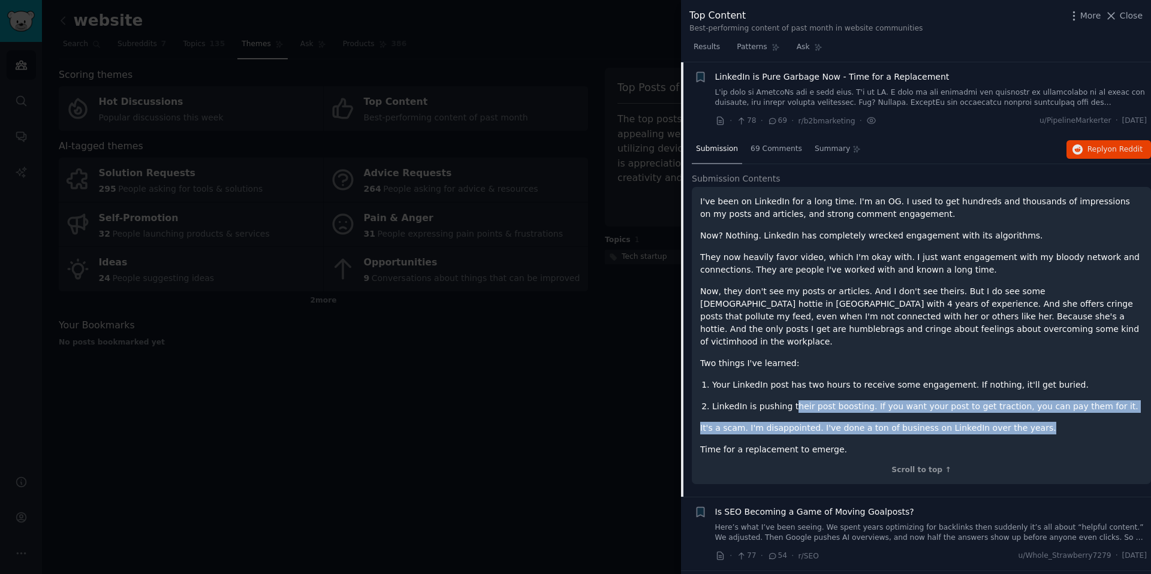
drag, startPoint x: 791, startPoint y: 393, endPoint x: 1104, endPoint y: 418, distance: 313.3
click at [1104, 418] on div "I've been on LinkedIn for a long time. I'm an OG. I used to get hundreds and th…" at bounding box center [921, 325] width 442 height 261
click at [1074, 422] on p "It's a scam. I'm disappointed. I've done a ton of business on LinkedIn over the…" at bounding box center [921, 428] width 442 height 13
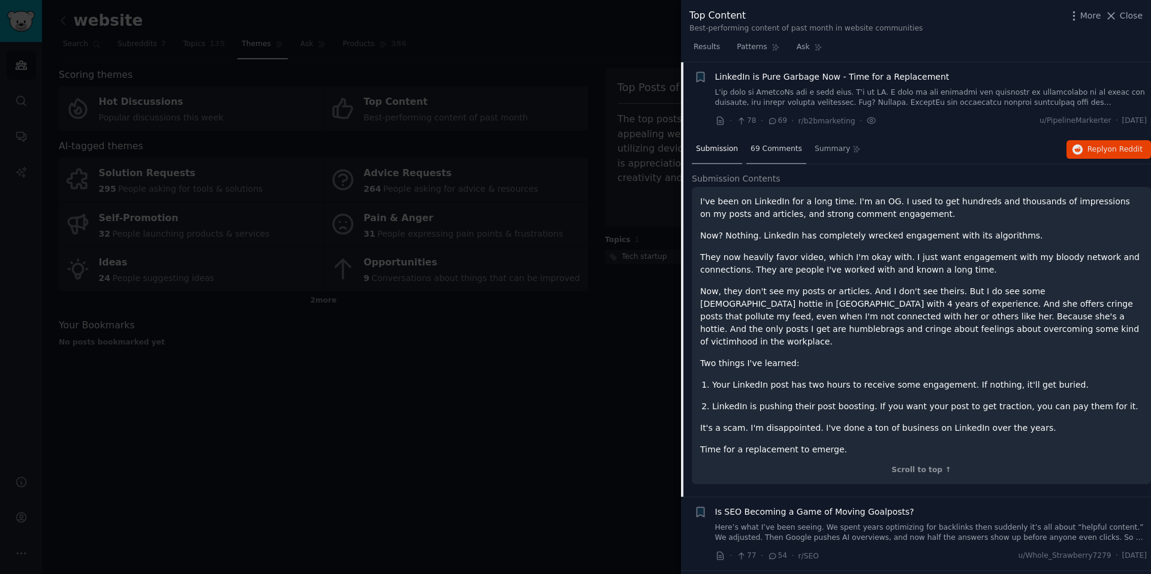
click at [782, 149] on span "69 Comments" at bounding box center [777, 149] width 52 height 11
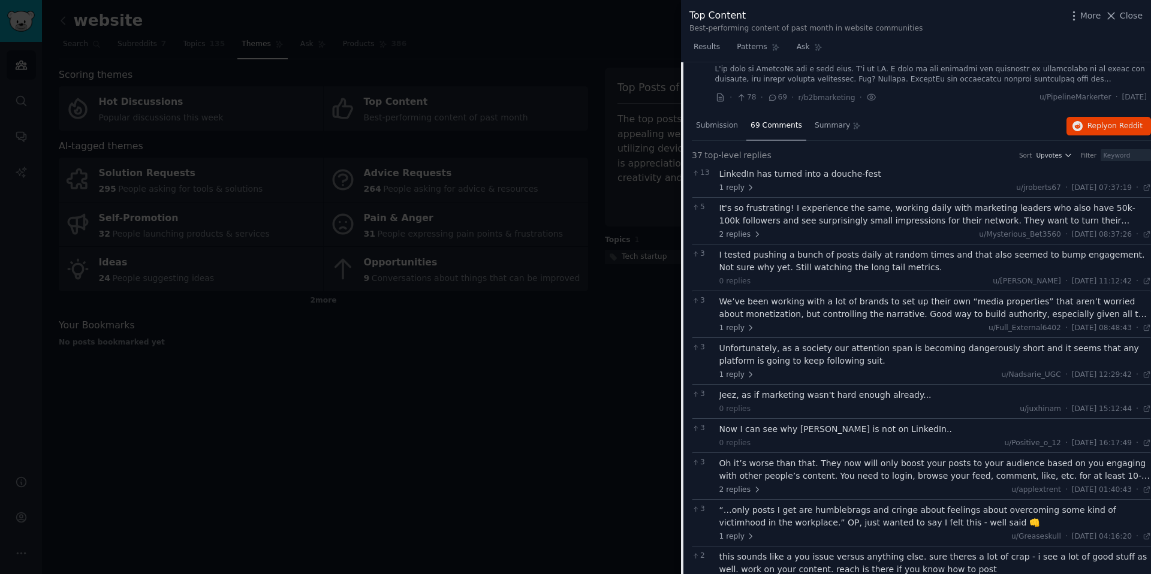
scroll to position [644, 0]
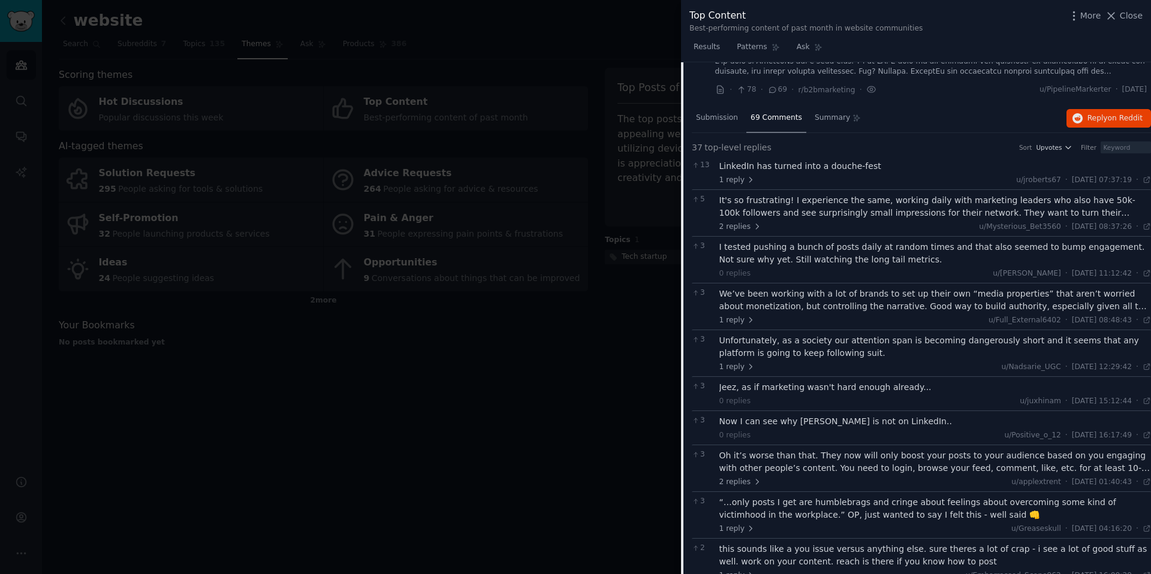
click at [1129, 212] on div "It's so frustrating! I experience the same, working daily with marketing leader…" at bounding box center [935, 206] width 432 height 25
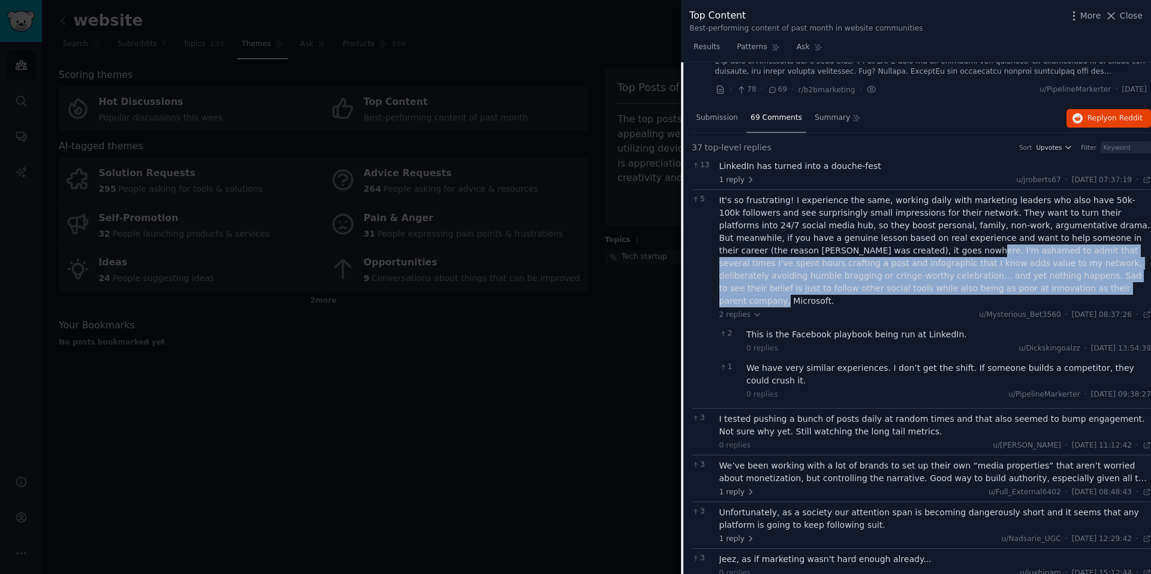
drag, startPoint x: 802, startPoint y: 245, endPoint x: 919, endPoint y: 293, distance: 126.3
click at [919, 293] on div "It's so frustrating! I experience the same, working daily with marketing leader…" at bounding box center [935, 250] width 432 height 113
click at [919, 291] on div "It's so frustrating! I experience the same, working daily with marketing leader…" at bounding box center [935, 250] width 432 height 113
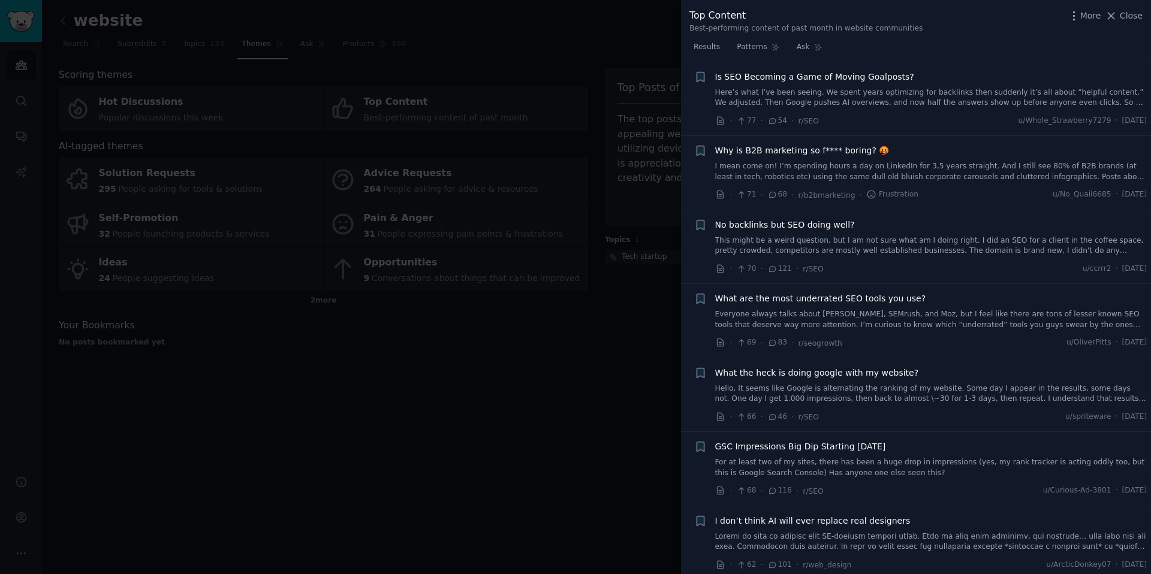
scroll to position [2495, 0]
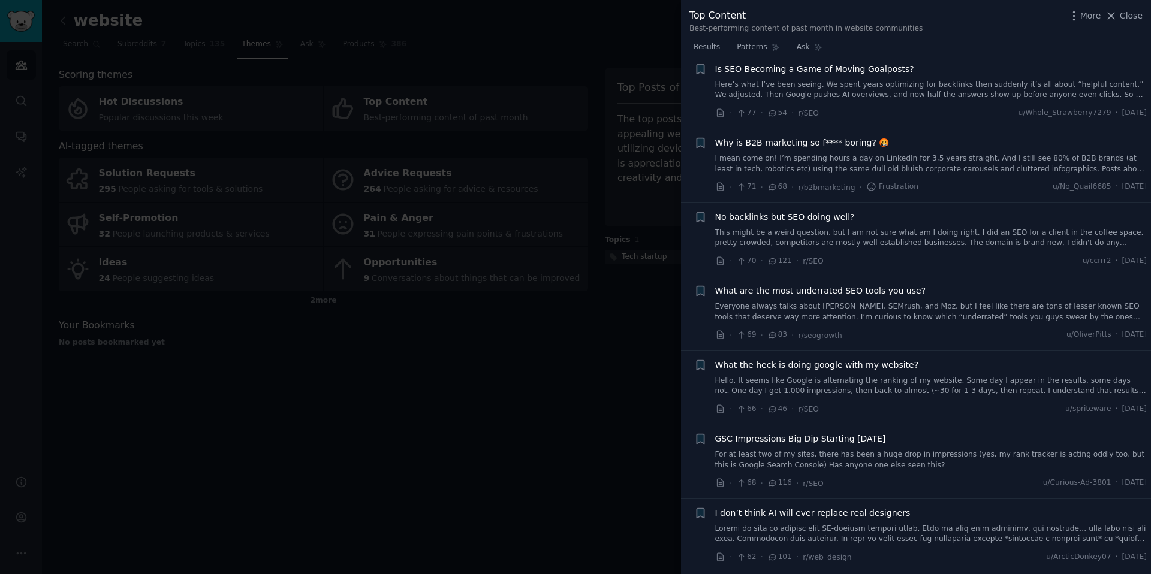
click at [1127, 228] on link "This might be a weird question, but I am not sure what am I doing right. I did …" at bounding box center [931, 238] width 432 height 21
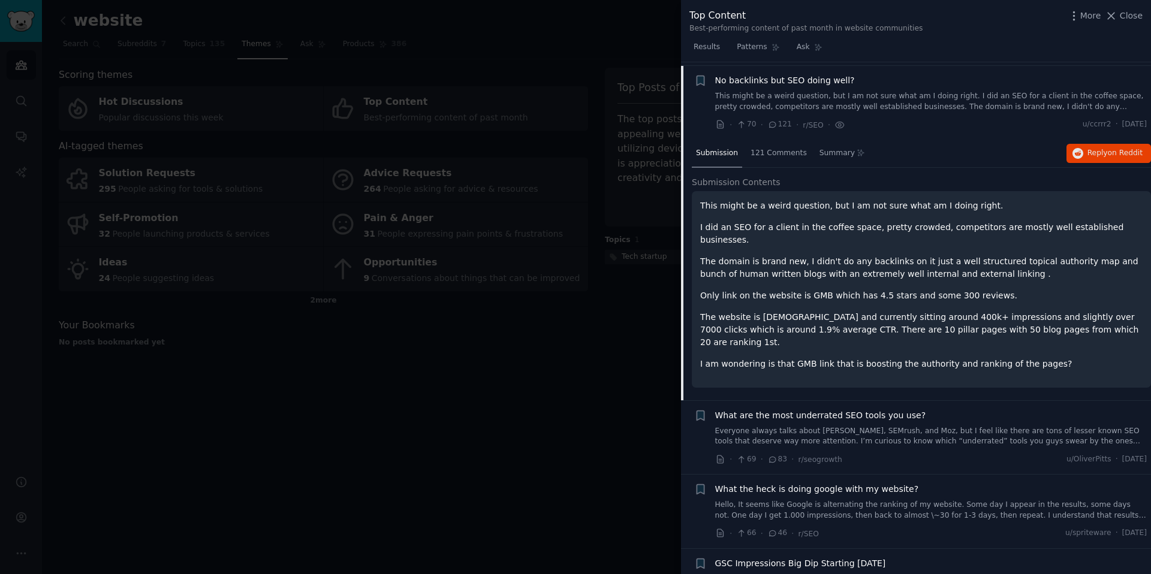
scroll to position [835, 0]
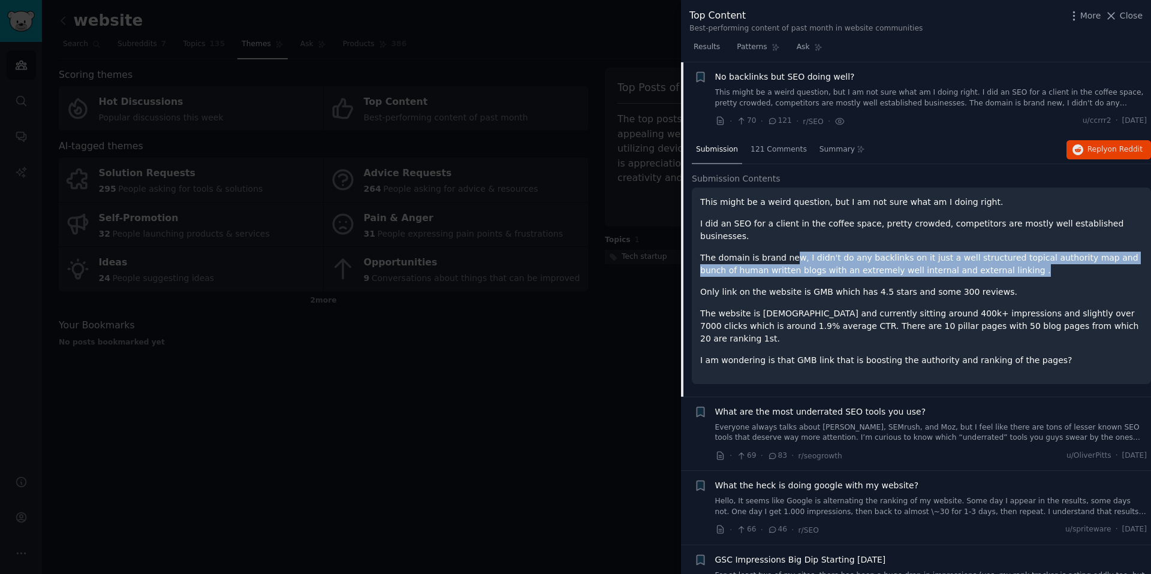
drag, startPoint x: 792, startPoint y: 247, endPoint x: 1000, endPoint y: 260, distance: 208.4
click at [1000, 260] on p "The domain is brand new, I didn't do any backlinks on it just a well structured…" at bounding box center [921, 264] width 442 height 25
click at [1001, 259] on p "The domain is brand new, I didn't do any backlinks on it just a well structured…" at bounding box center [921, 264] width 442 height 25
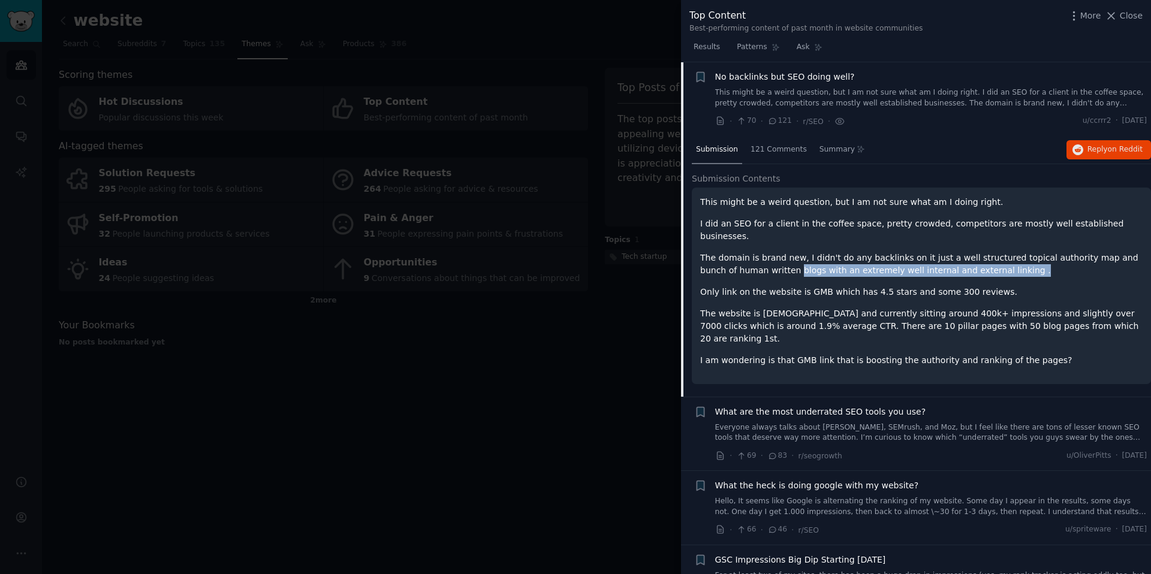
drag, startPoint x: 759, startPoint y: 259, endPoint x: 998, endPoint y: 260, distance: 238.6
click at [997, 260] on p "The domain is brand new, I didn't do any backlinks on it just a well structured…" at bounding box center [921, 264] width 442 height 25
click at [999, 261] on p "The domain is brand new, I didn't do any backlinks on it just a well structured…" at bounding box center [921, 264] width 442 height 25
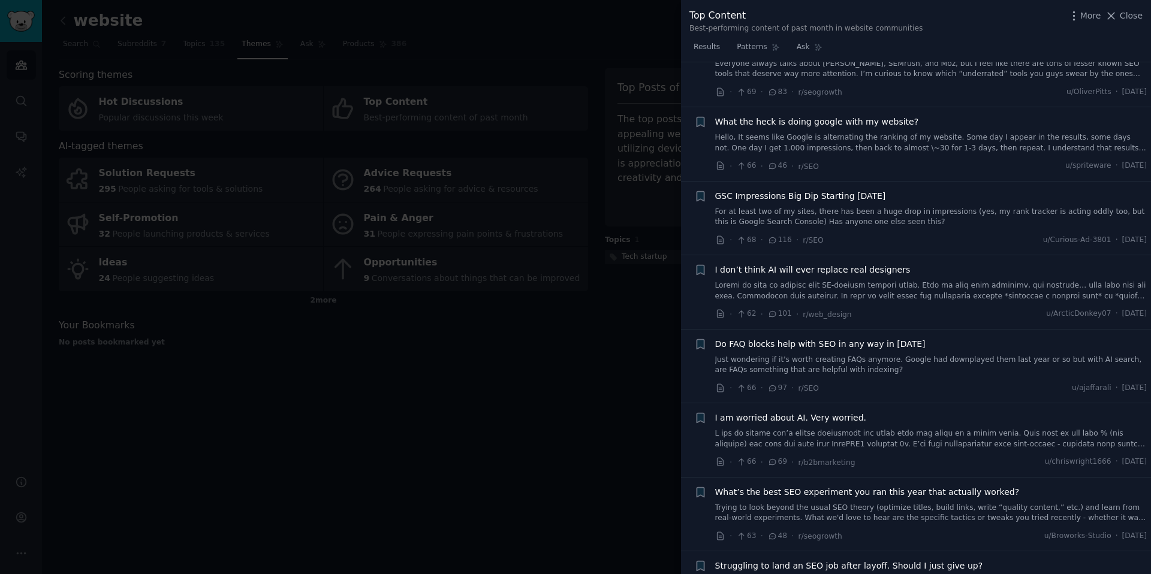
scroll to position [1214, 0]
